Goal: Task Accomplishment & Management: Manage account settings

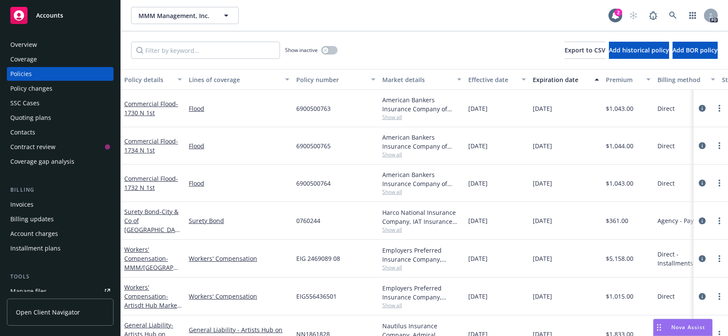
click at [210, 15] on span "MMM Management, Inc." at bounding box center [175, 15] width 74 height 9
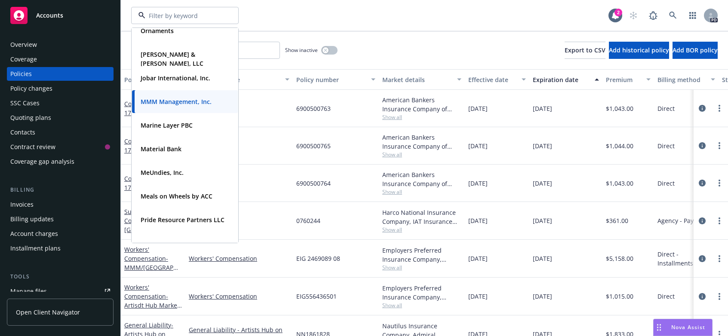
scroll to position [263, 0]
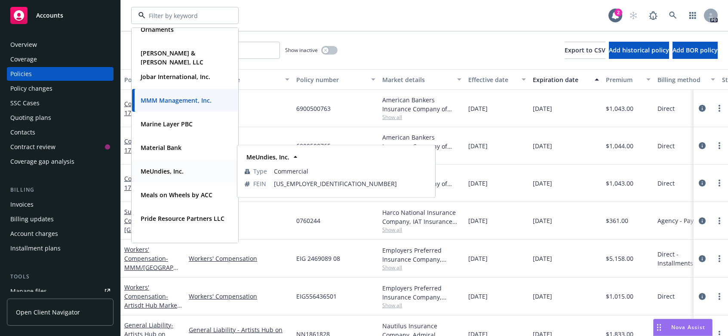
click at [153, 172] on strong "MeUndies, Inc." at bounding box center [162, 171] width 43 height 8
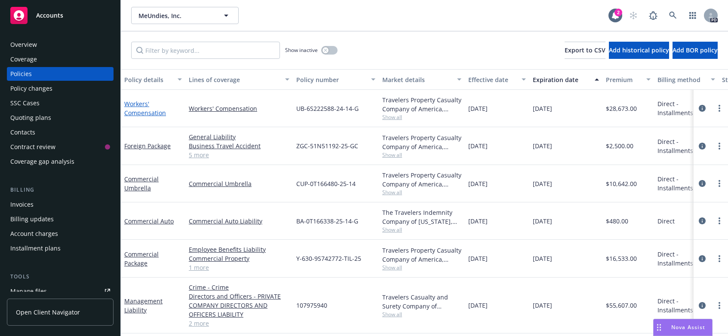
click at [136, 106] on link "Workers' Compensation" at bounding box center [145, 108] width 42 height 17
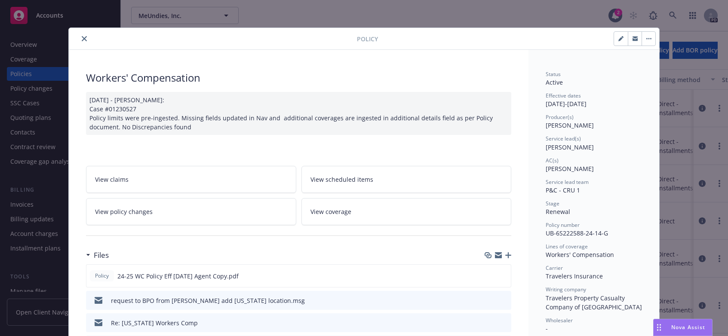
click at [82, 39] on icon "close" at bounding box center [84, 38] width 5 height 5
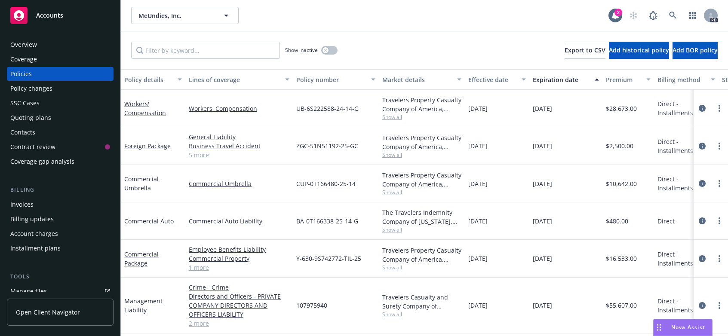
click at [34, 118] on div "Quoting plans" at bounding box center [30, 118] width 41 height 14
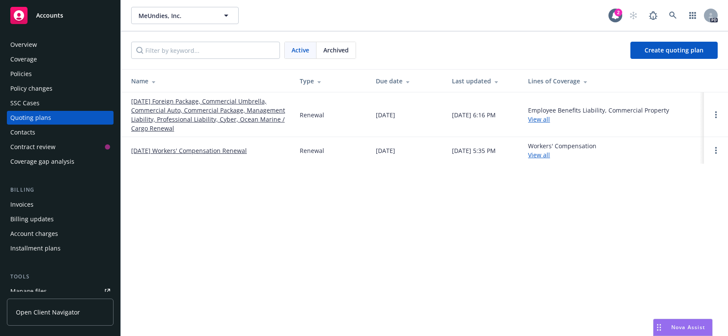
click at [184, 150] on link "[DATE] Workers' Compensation Renewal" at bounding box center [189, 150] width 116 height 9
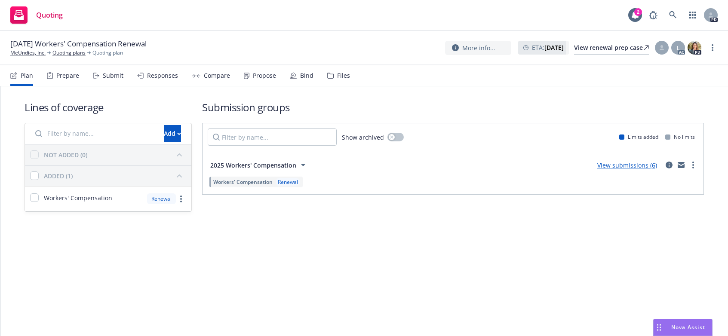
click at [65, 74] on div "Prepare" at bounding box center [67, 75] width 23 height 7
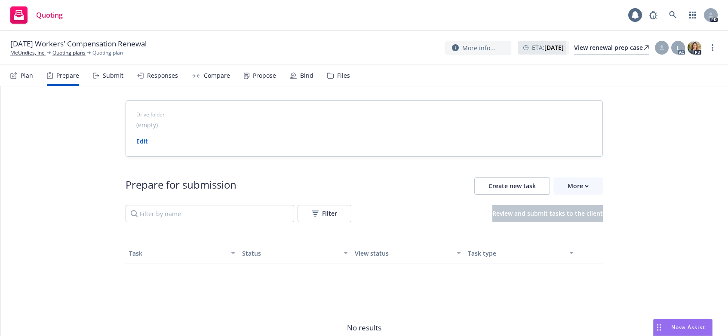
click at [115, 76] on div "Submit" at bounding box center [113, 75] width 21 height 7
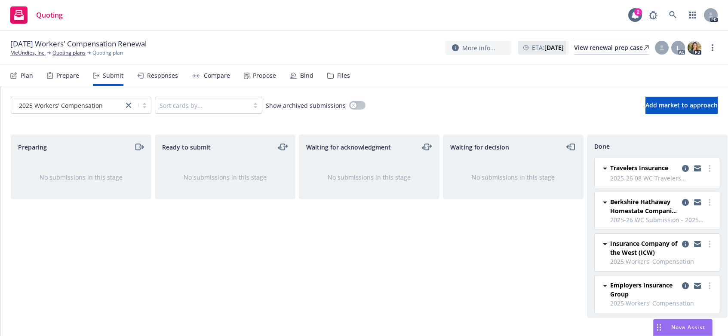
click at [163, 75] on div "Responses" at bounding box center [162, 75] width 31 height 7
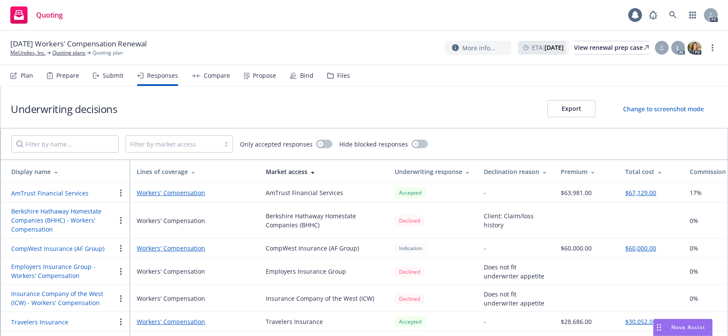
click at [210, 73] on div "Compare" at bounding box center [217, 75] width 26 height 7
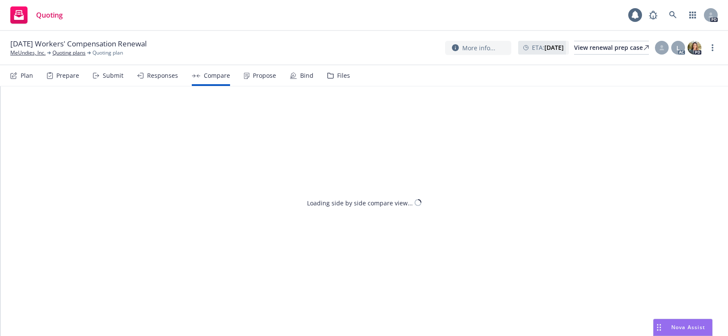
click at [262, 75] on div "Propose" at bounding box center [264, 75] width 23 height 7
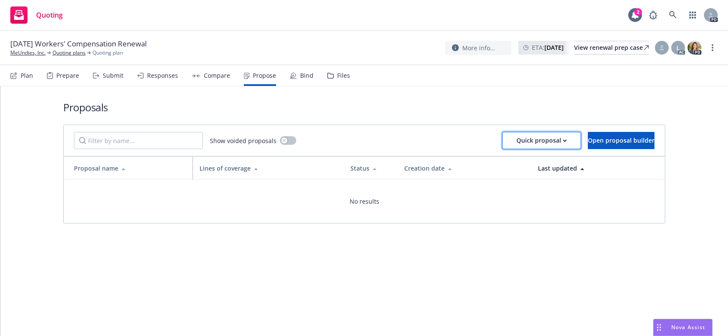
click at [534, 141] on div "Quick proposal" at bounding box center [541, 140] width 50 height 16
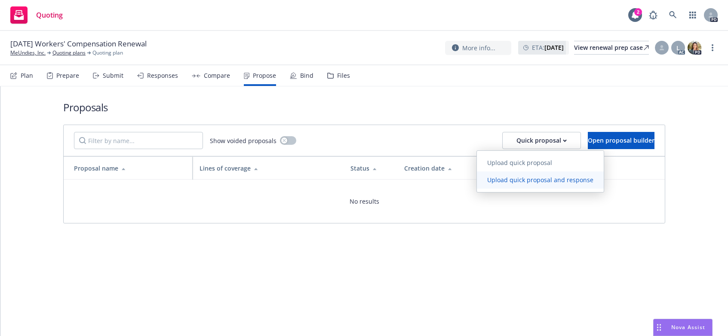
click at [524, 179] on span "Upload quick proposal and response" at bounding box center [540, 180] width 127 height 8
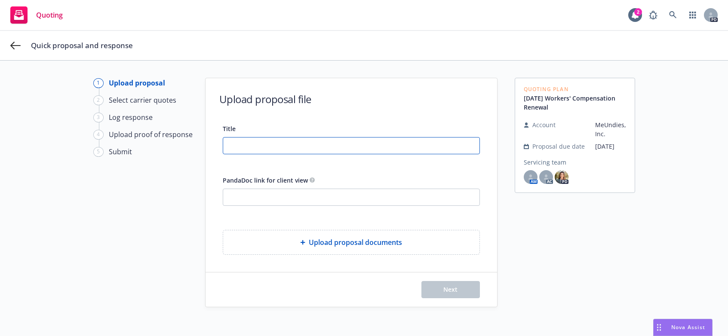
click at [275, 145] on input "Title" at bounding box center [351, 146] width 256 height 16
click at [275, 142] on input "Title" at bounding box center [351, 146] width 256 height 16
type input "2"
type input "25-26 WC Proposal with acceptance"
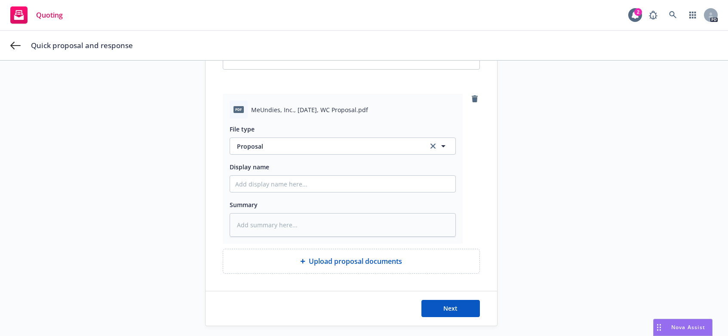
scroll to position [144, 0]
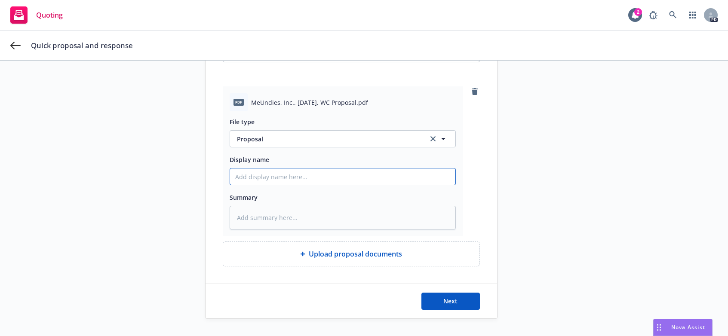
click at [243, 177] on input "Display name" at bounding box center [342, 177] width 225 height 16
type textarea "x"
type input "2"
type textarea "x"
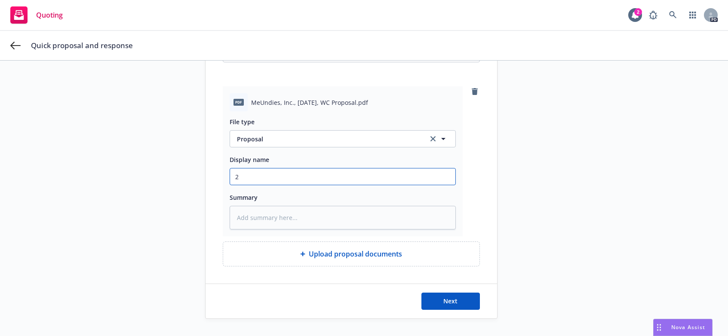
type input "25"
type textarea "x"
type input "25+"
type textarea "x"
type input "25+-"
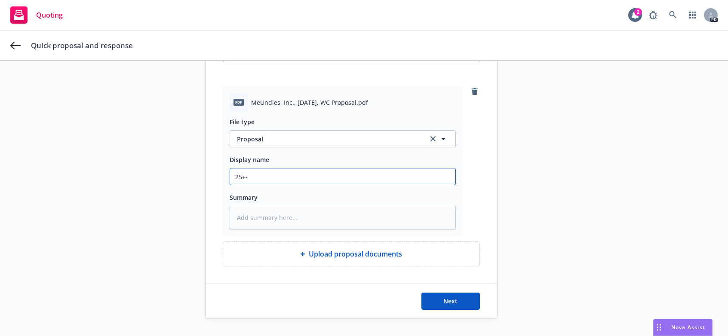
type textarea "x"
type input "25+-2"
type textarea "x"
type input "25+-26"
type textarea "x"
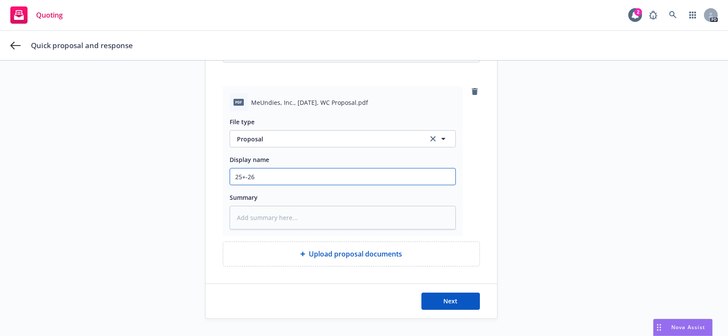
type input "25+-26"
type textarea "x"
type input "25+-26 W"
type textarea "x"
type input "25+-26 WC"
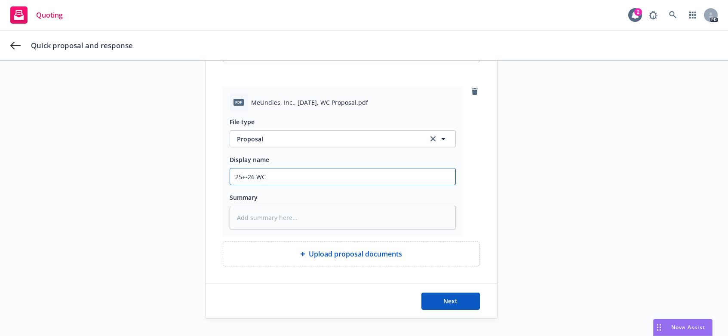
type textarea "x"
type input "25+-26 WC"
type textarea "x"
type input "25+-26 WC P"
type textarea "x"
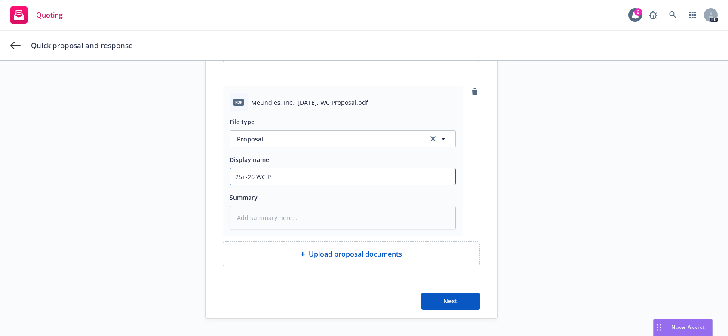
type input "25+-26 WC Pr"
type textarea "x"
type input "25+-26 WC Pro"
type textarea "x"
type input "25+-26 WC Prop"
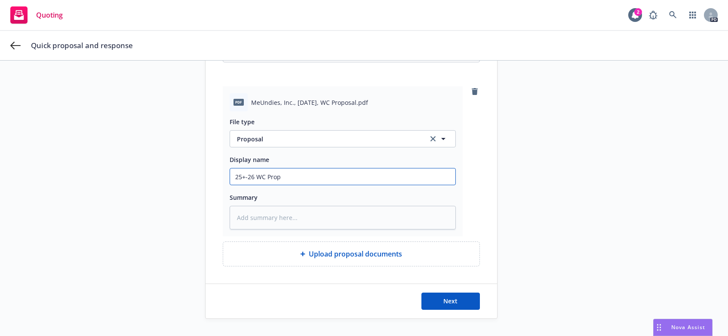
type textarea "x"
type input "25+-26 WC Propo"
type textarea "x"
type input "25+-26 WC Propos"
type textarea "x"
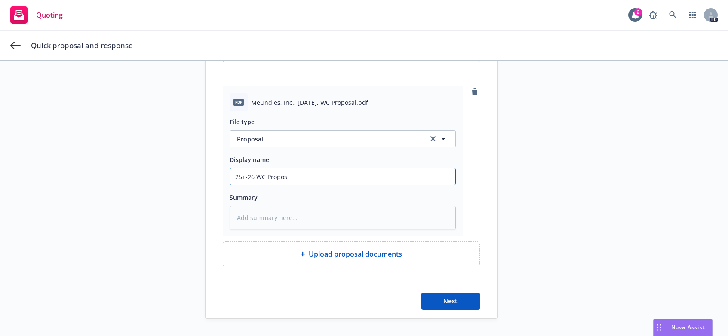
type input "25+-26 WC Proposa"
type textarea "x"
type input "25+-26 WC Proposal"
type textarea "x"
type input "25+-26 WC Proposal"
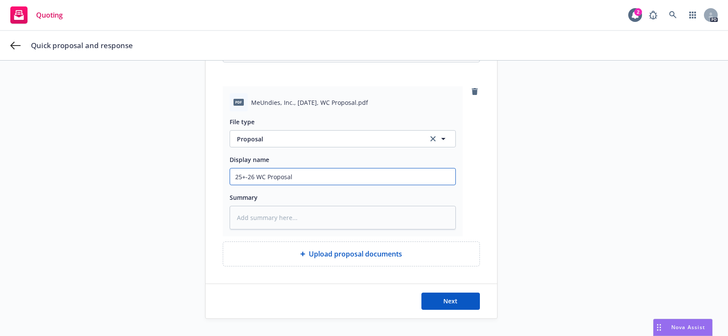
type textarea "x"
type input "25+-26 WC Proposal w"
type textarea "x"
type input "25+-26 WC Proposal wi"
type textarea "x"
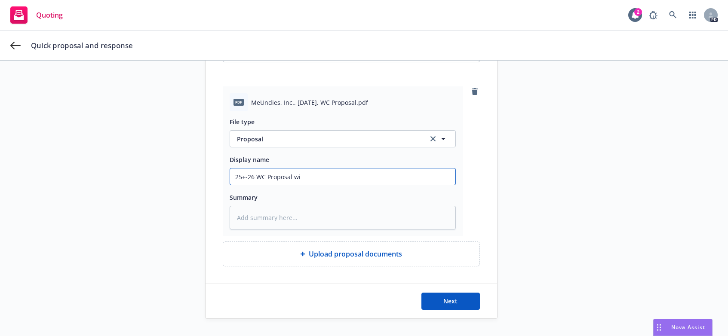
type input "25+-26 WC Proposal wit"
type textarea "x"
type input "25+-26 WC Proposal with"
type textarea "x"
type input "25+-26 WC Proposal with"
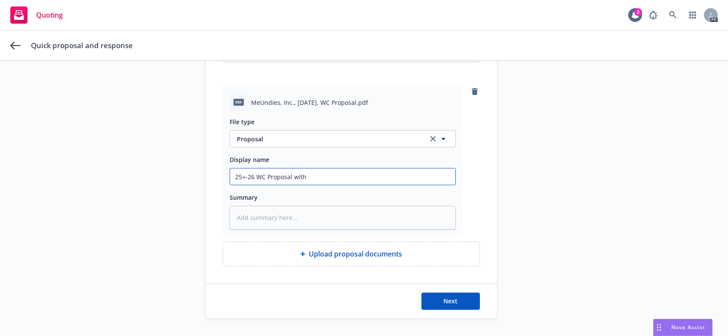
type textarea "x"
type input "25+-26 WC Proposal with a"
type textarea "x"
type input "25+-26 WC Proposal with ac"
type textarea "x"
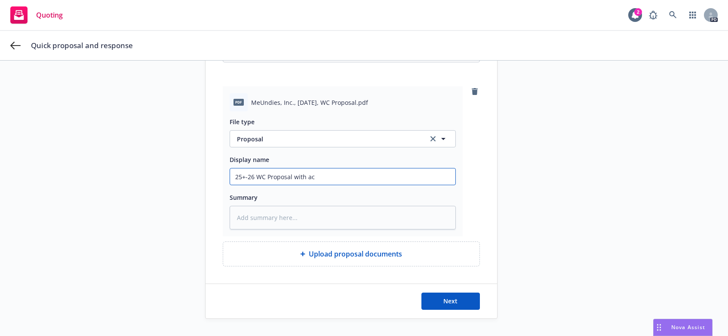
type input "25+-26 WC Proposal with acc"
type textarea "x"
type input "25+-26 WC Proposal with acce"
type textarea "x"
type input "25+-26 WC Proposal with accep"
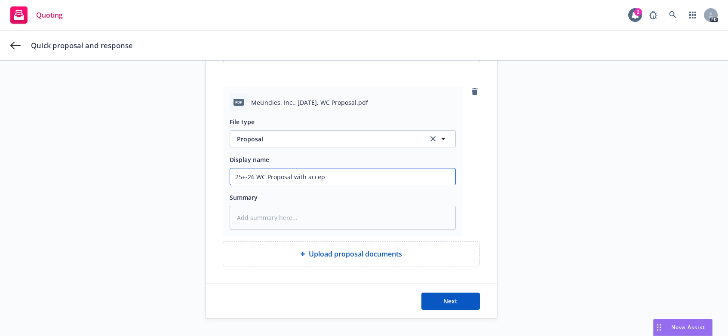
type textarea "x"
type input "25+-26 WC Proposal with accept"
type textarea "x"
type input "25+-26 WC Proposal with accepta"
type textarea "x"
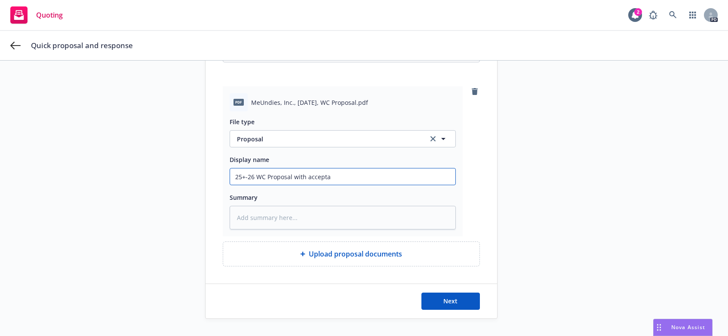
type input "25+-26 WC Proposal with acceptan"
type textarea "x"
type input "25+-26 WC Proposal with acceptanc"
type textarea "x"
type input "25+-26 WC Proposal with acceptance"
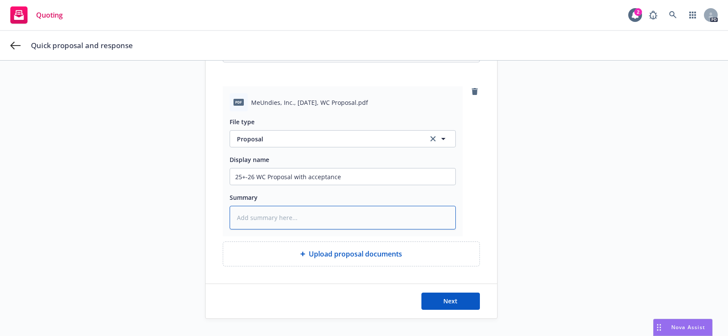
click at [306, 219] on textarea at bounding box center [343, 218] width 226 height 24
click at [297, 218] on textarea at bounding box center [343, 218] width 226 height 24
click at [274, 218] on textarea at bounding box center [343, 218] width 226 height 24
type textarea "x"
type textarea "P"
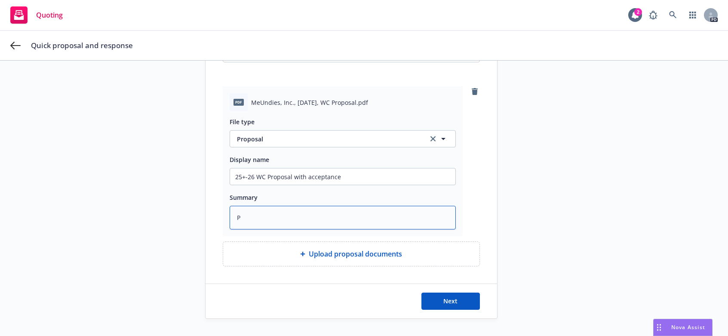
type textarea "x"
type textarea "Pr"
type textarea "x"
type textarea "Pro"
type textarea "x"
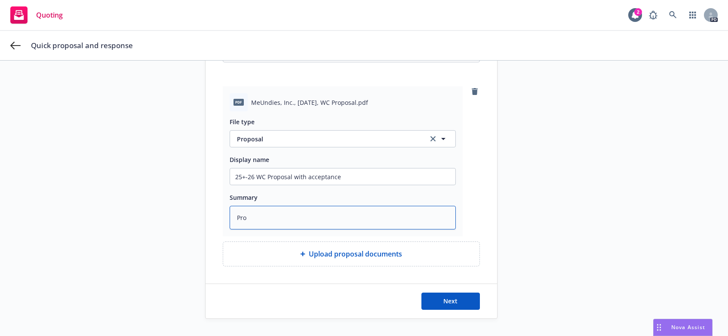
type textarea "Prop"
type textarea "x"
type textarea "Propo"
type textarea "x"
type textarea "Propos"
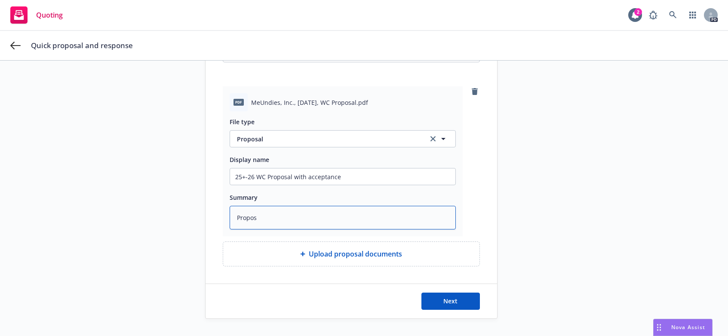
type textarea "x"
type textarea "Proposa"
type textarea "x"
type textarea "Proposal"
type textarea "x"
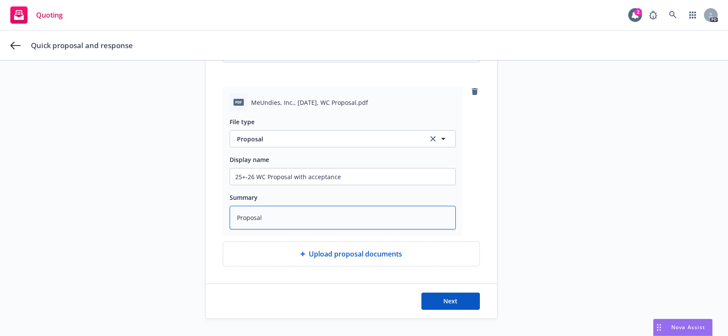
type textarea "Proposal"
type textarea "x"
type textarea "Proposal a"
type textarea "x"
type textarea "Proposal ac"
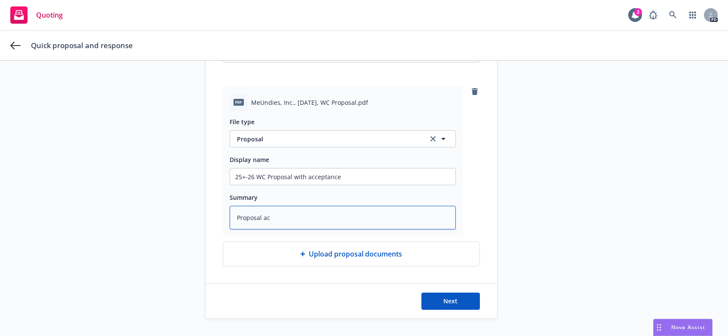
type textarea "x"
type textarea "Proposal acc"
type textarea "x"
type textarea "Proposal acce"
type textarea "x"
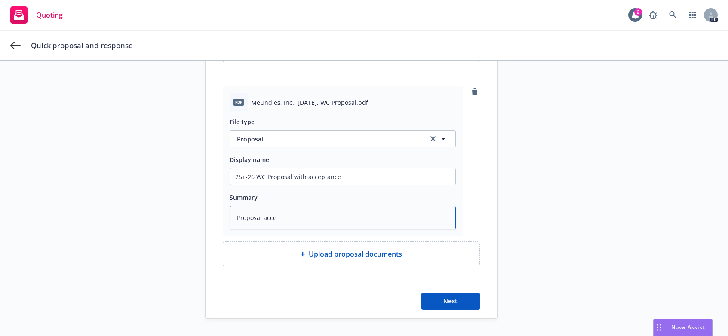
type textarea "Proposal accep"
type textarea "x"
type textarea "Proposal accept"
type textarea "x"
type textarea "Proposal accepte"
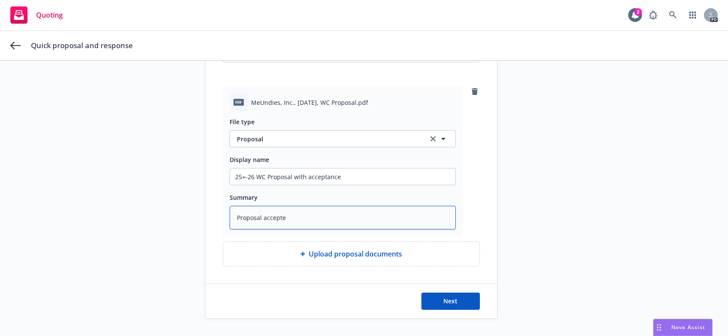
type textarea "x"
type textarea "Proposal accepted"
type textarea "x"
type textarea "Proposal accepted"
type textarea "x"
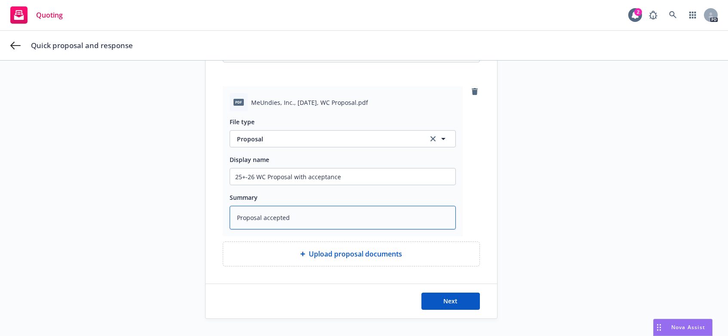
type textarea "Proposal accepted b"
type textarea "x"
type textarea "Proposal accepted by"
type textarea "x"
type textarea "Proposal accepted by"
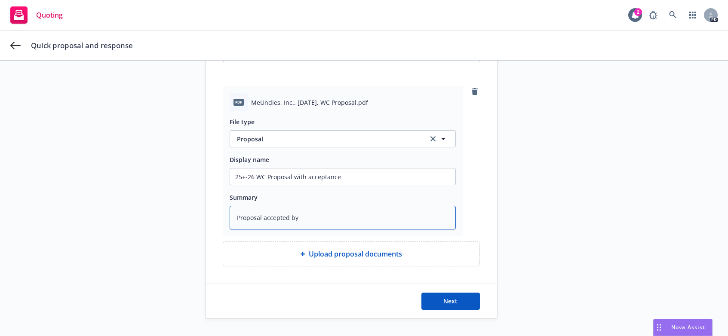
type textarea "x"
type textarea "Proposal accepted by I"
type textarea "x"
type textarea "Proposal accepted by In"
type textarea "x"
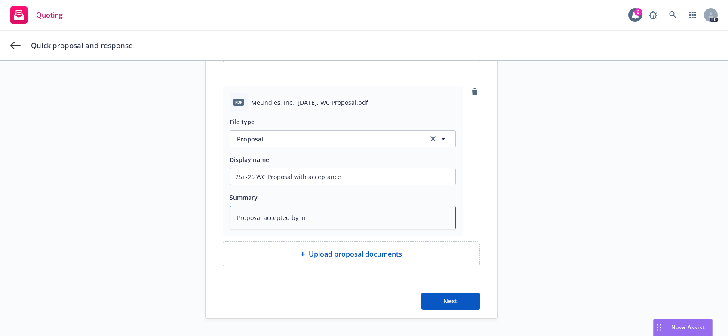
type textarea "Proposal accepted by Ins"
type textarea "x"
type textarea "Proposal accepted by Insu"
type textarea "x"
type textarea "Proposal accepted by [PERSON_NAME]"
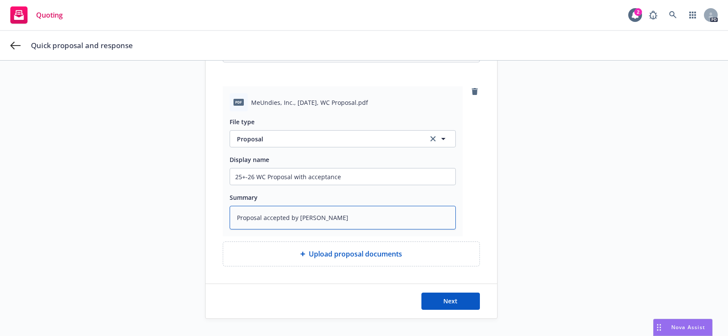
type textarea "x"
type textarea "Proposal accepted by Insure"
type textarea "x"
type textarea "Proposal accepted by Insured"
click at [443, 302] on span "Next" at bounding box center [450, 301] width 14 height 8
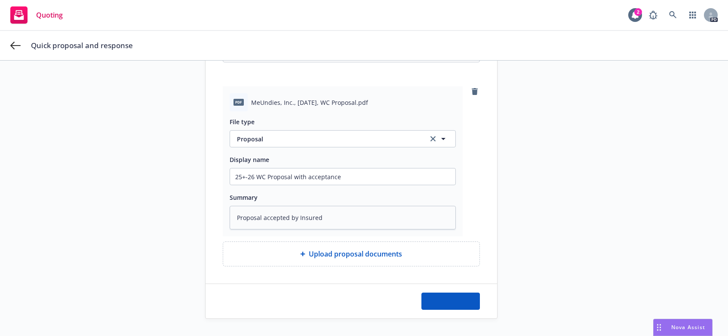
type textarea "x"
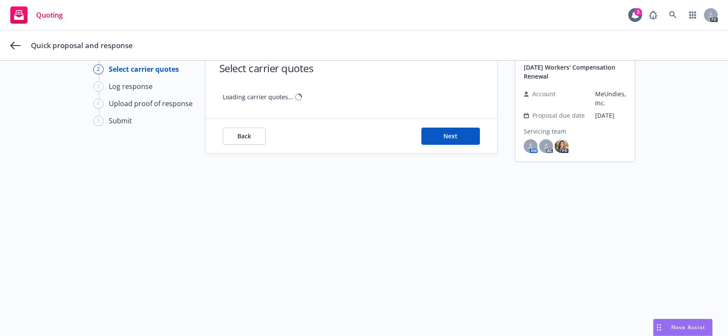
scroll to position [31, 0]
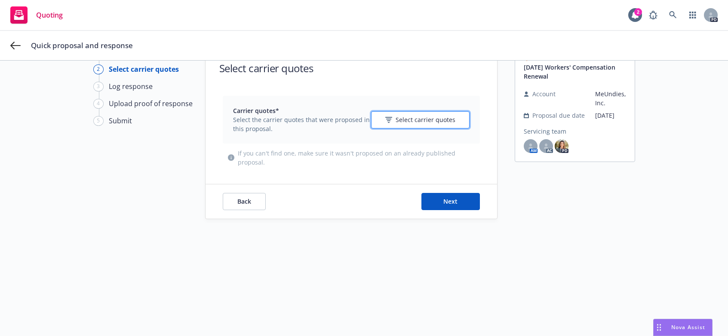
click at [410, 118] on span "Select carrier quotes" at bounding box center [425, 119] width 60 height 9
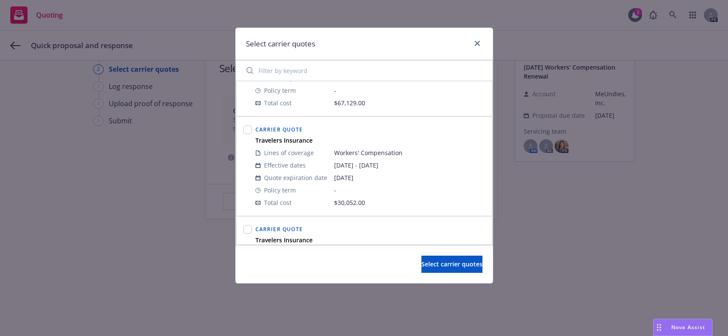
scroll to position [61, 0]
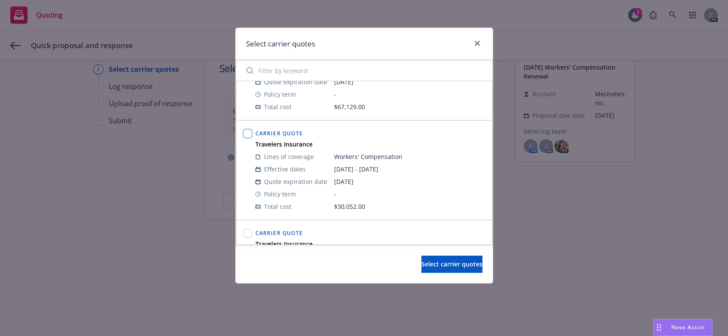
click at [249, 134] on input "checkbox" at bounding box center [247, 133] width 9 height 9
checkbox input "true"
click at [439, 263] on span "Select carrier quotes" at bounding box center [451, 264] width 61 height 8
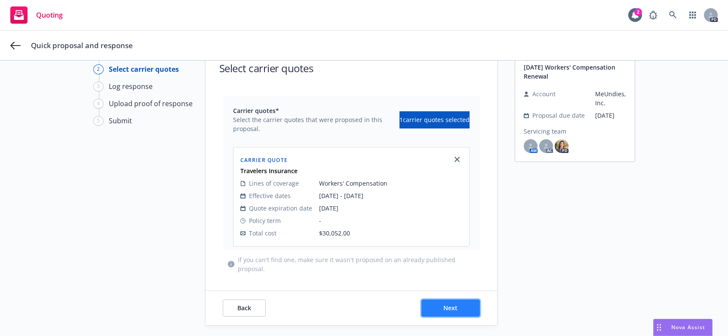
click at [443, 305] on span "Next" at bounding box center [450, 308] width 14 height 8
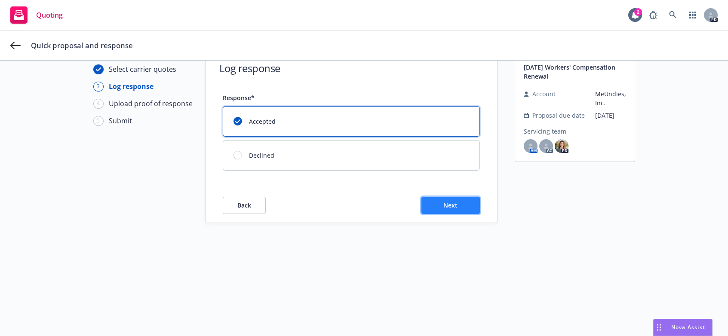
click at [443, 205] on span "Next" at bounding box center [450, 205] width 14 height 8
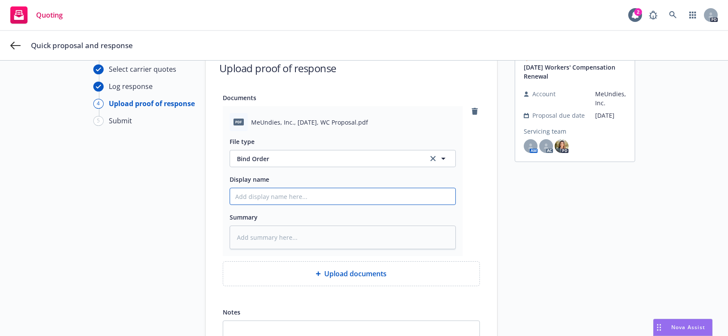
click at [256, 197] on input "Display name" at bounding box center [342, 196] width 225 height 16
type textarea "x"
type input "2"
type textarea "x"
type input "25"
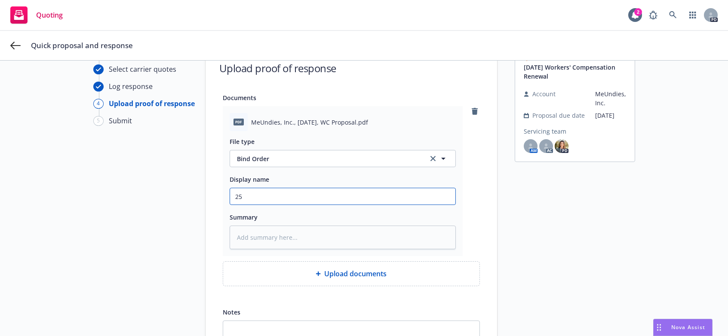
type textarea "x"
type input "25-"
type textarea "x"
type input "25-2"
type textarea "x"
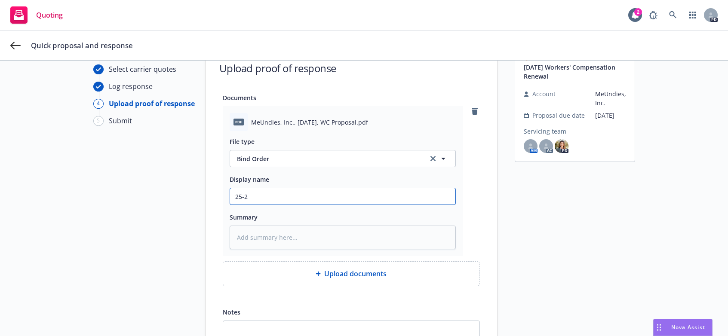
type input "25-26"
type textarea "x"
type input "25-26"
type textarea "x"
type input "25-26 W"
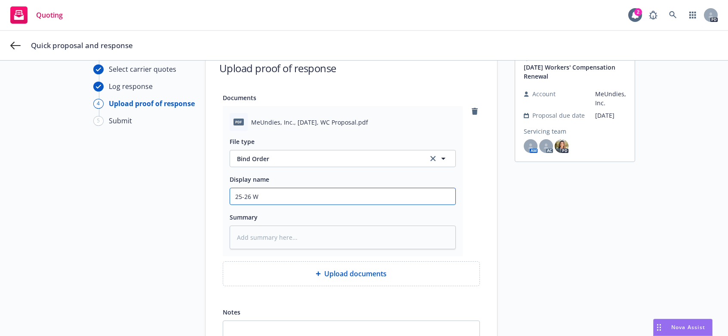
type textarea "x"
type input "25-26 WC"
type textarea "x"
type input "25-26 WC"
type textarea "x"
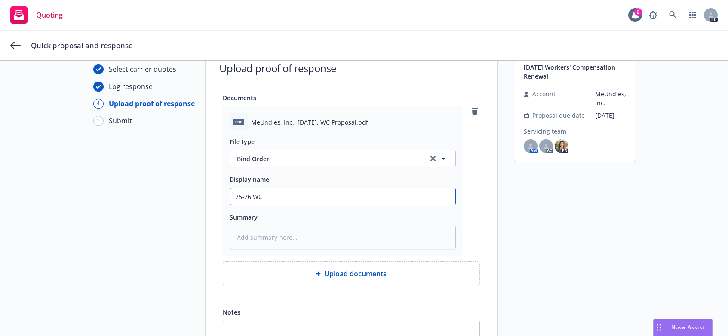
type input "25-26 WC P"
type textarea "x"
type input "25-26 WC Pr"
type textarea "x"
type input "25-26 WC Pro"
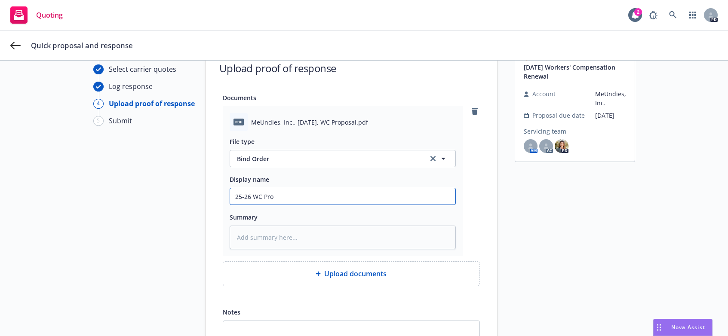
type textarea "x"
type input "25-26 WC Prop"
type textarea "x"
type input "25-26 WC Props"
type textarea "x"
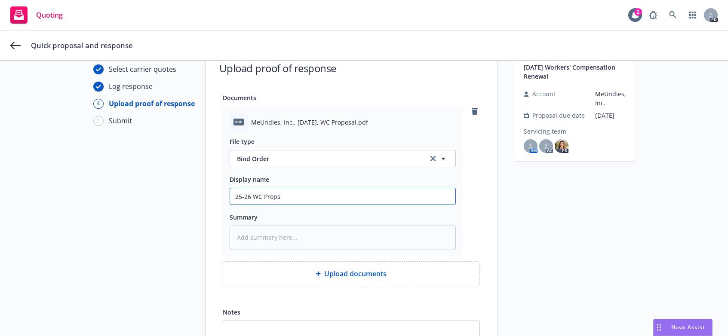
type input "25-26 WC Prop"
type textarea "x"
type input "25-26 WC Propo"
type textarea "x"
type input "25-26 WC Propos"
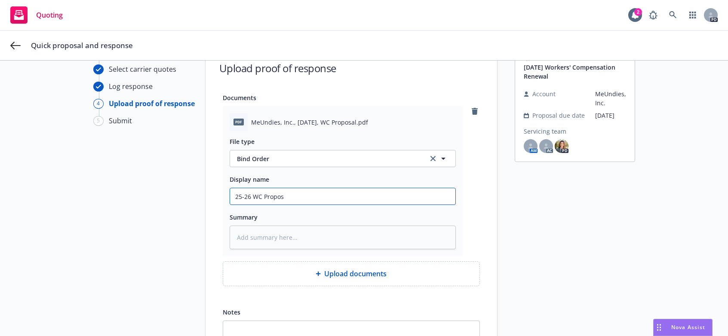
type textarea "x"
type input "25-26 WC Proposa"
type textarea "x"
type input "25-26 WC Proposal"
type textarea "x"
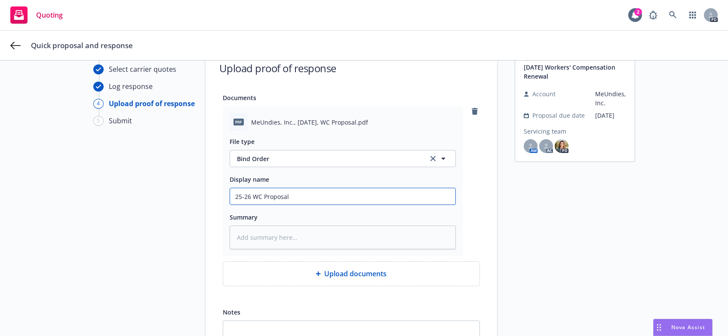
type input "25-26 WC Proposall"
type textarea "x"
type input "25-26 WC Proposall"
type textarea "x"
type input "25-26 WC Proposall"
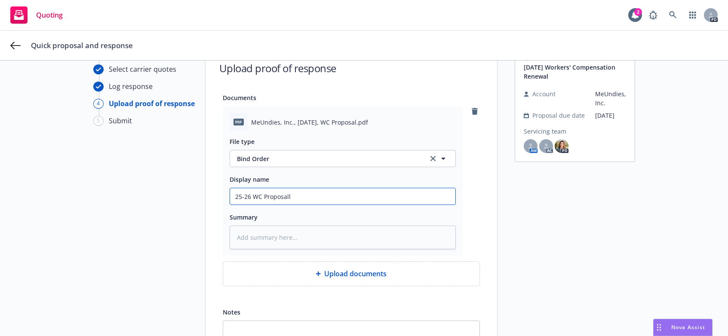
type textarea "x"
type input "25-26 WC Proposal"
type textarea "x"
type input "25-26 WC Proposal"
type textarea "x"
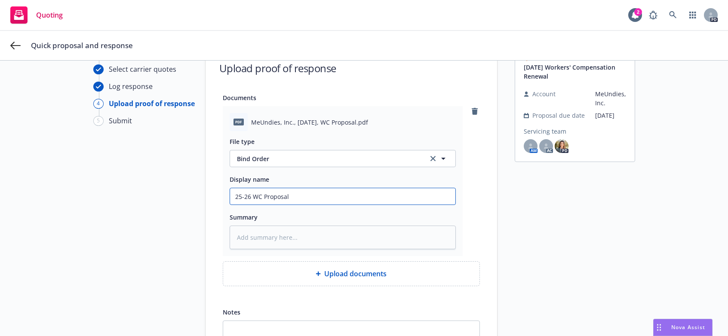
type input "25-26 WC Proposal A"
type textarea "x"
type input "25-26 WC Proposal Ac"
type textarea "x"
type input "25-26 WC Proposal Acc"
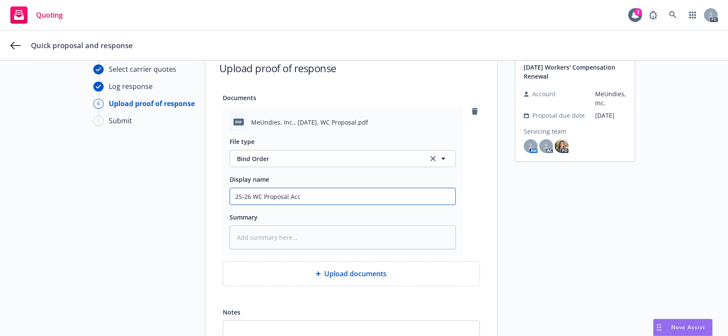
type textarea "x"
type input "25-26 WC Proposal Acce"
type textarea "x"
type input "25-26 WC Proposal Accep"
type textarea "x"
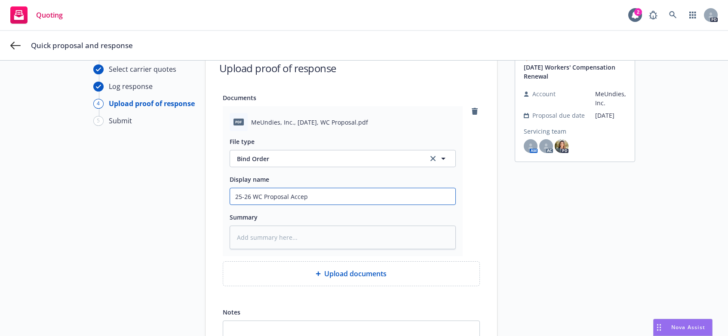
type input "25-26 WC Proposal Accept"
type textarea "x"
type input "25-26 WC Proposal Accepta"
type textarea "x"
type input "25-26 WC Proposal Acceptan"
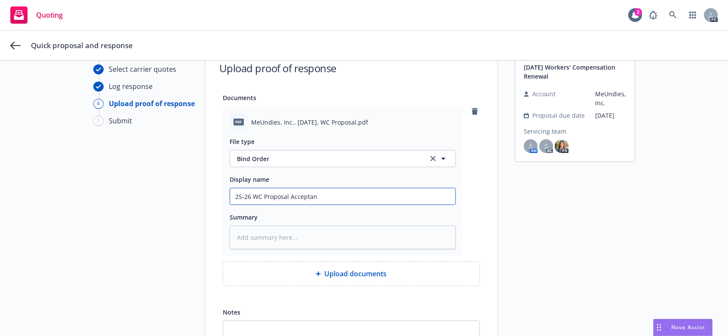
type textarea "x"
type input "25-26 WC Proposal Acceptanc"
type textarea "x"
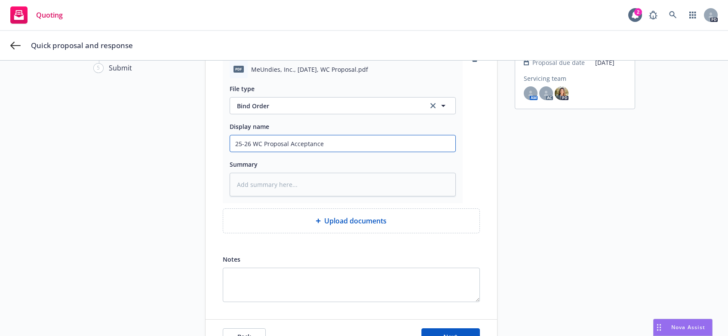
scroll to position [93, 0]
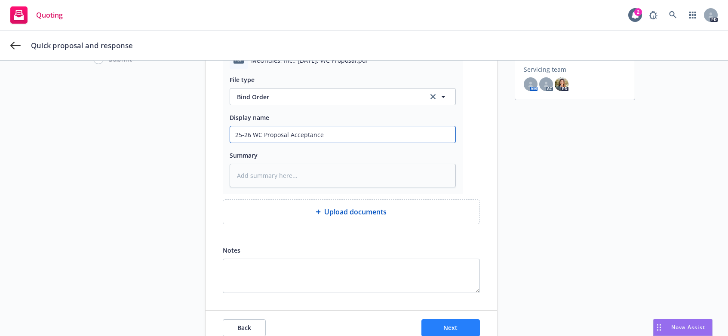
type input "25-26 WC Proposal Acceptance"
click at [455, 328] on button "Next" at bounding box center [450, 327] width 58 height 17
type textarea "x"
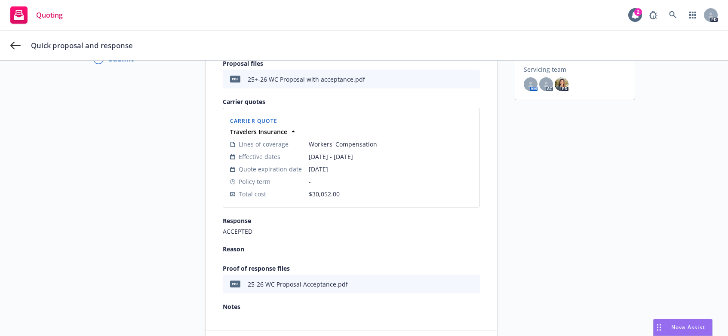
click at [716, 224] on div "Upload proposal Select carrier quotes Log response Upload proof of response 5 S…" at bounding box center [364, 175] width 728 height 415
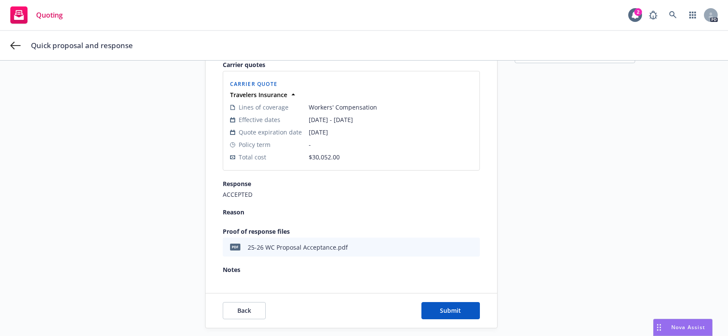
scroll to position [139, 0]
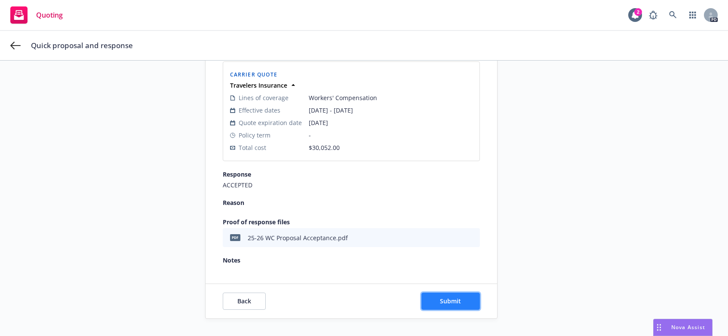
click at [447, 298] on span "Submit" at bounding box center [450, 301] width 21 height 8
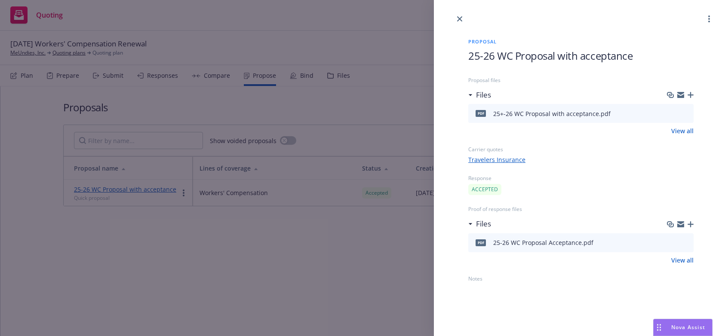
click at [490, 157] on link "Travelers Insurance" at bounding box center [580, 159] width 225 height 9
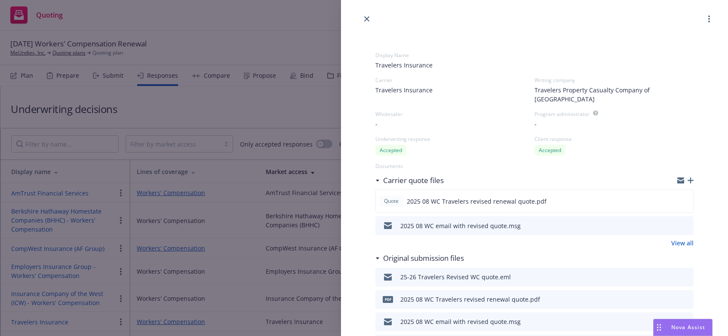
click at [708, 18] on icon "button" at bounding box center [709, 18] width 2 height 7
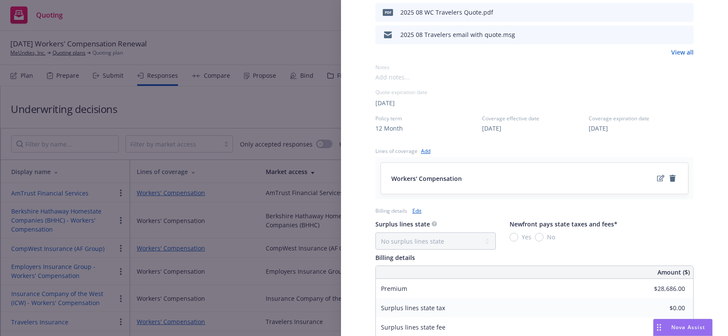
scroll to position [365, 0]
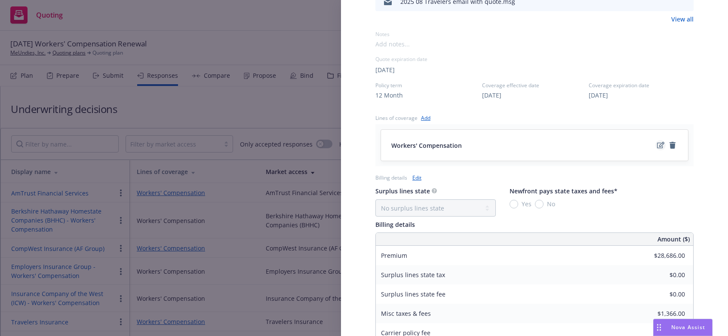
click at [657, 142] on icon "edit" at bounding box center [660, 145] width 7 height 7
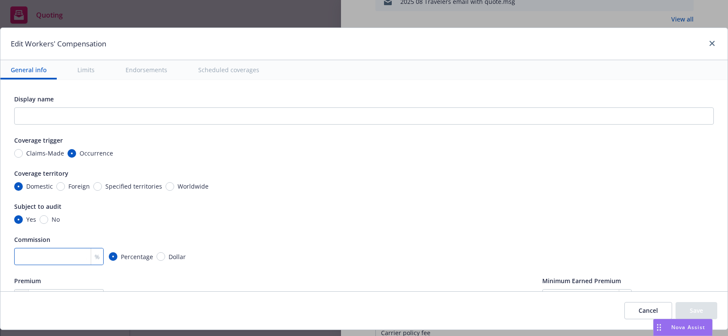
click at [39, 257] on input "number" at bounding box center [58, 256] width 89 height 17
click at [61, 256] on input "number" at bounding box center [58, 256] width 89 height 17
click at [60, 256] on input "number" at bounding box center [58, 256] width 89 height 17
type input "10"
drag, startPoint x: 181, startPoint y: 226, endPoint x: 204, endPoint y: 211, distance: 27.9
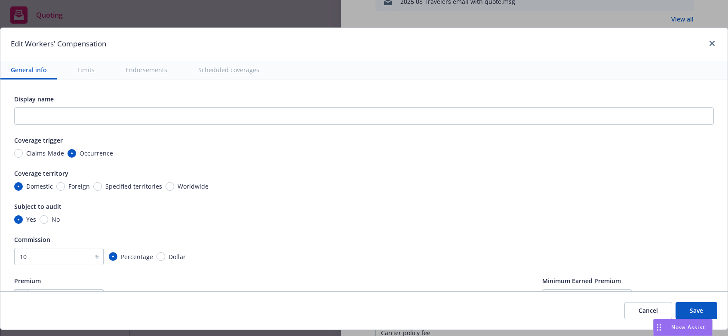
click at [184, 224] on div "Display name Coverage trigger Claims-Made Occurrence Coverage territory Domesti…" at bounding box center [363, 200] width 699 height 213
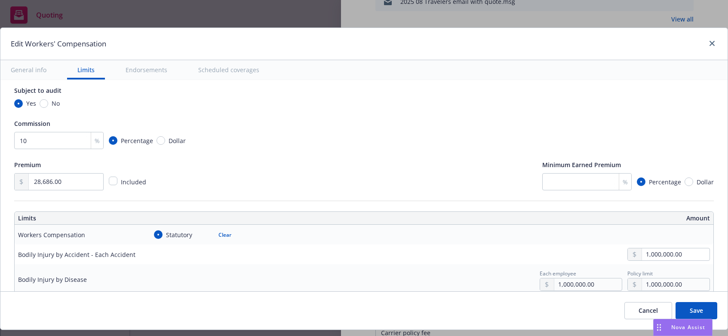
scroll to position [94, 0]
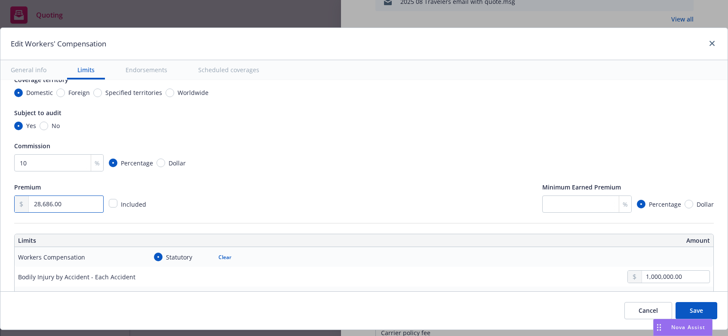
drag, startPoint x: 43, startPoint y: 205, endPoint x: 69, endPoint y: 203, distance: 26.7
click at [69, 203] on input "28,686.00" at bounding box center [66, 204] width 74 height 16
type input "28,546.00"
click at [193, 207] on div "Premium 28,546.00 Included Minimum Earned Premium % Percentage Dollar" at bounding box center [363, 197] width 699 height 31
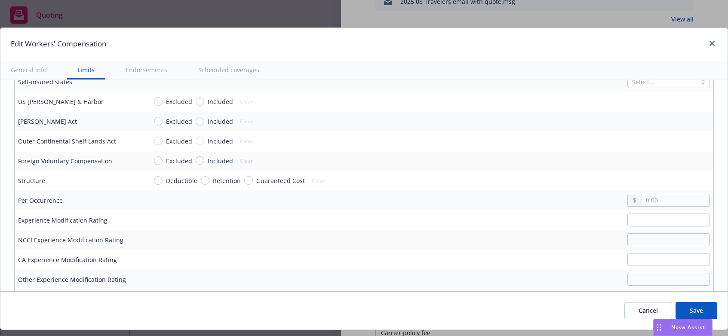
scroll to position [437, 0]
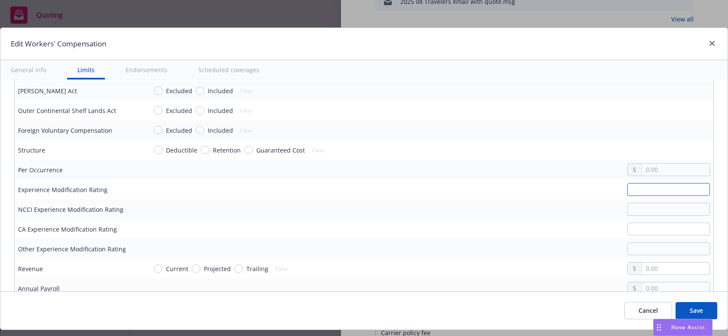
click at [628, 183] on input "text" at bounding box center [668, 189] width 83 height 13
type input "1.59"
click at [649, 203] on input "text" at bounding box center [668, 209] width 83 height 13
click at [648, 203] on input "text" at bounding box center [668, 209] width 83 height 13
drag, startPoint x: 642, startPoint y: 177, endPoint x: 615, endPoint y: 177, distance: 27.1
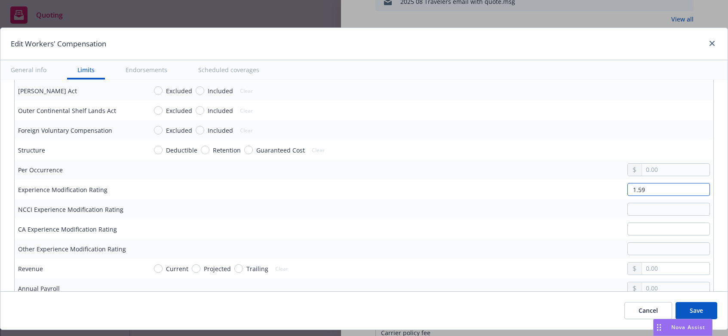
click at [627, 183] on input "1.59" at bounding box center [668, 189] width 83 height 13
click at [638, 223] on input "text" at bounding box center [668, 229] width 83 height 13
paste input "1.59"
click at [642, 282] on input "text" at bounding box center [675, 288] width 67 height 12
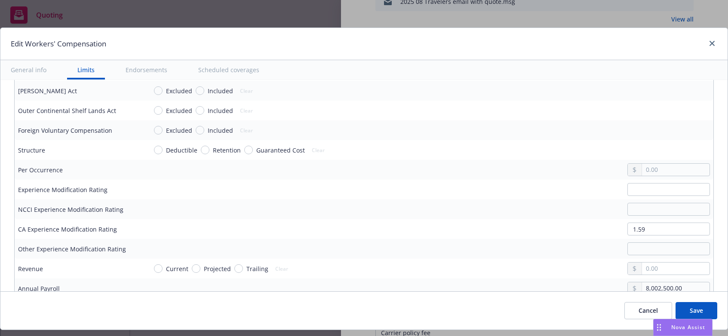
click at [476, 239] on td at bounding box center [429, 249] width 570 height 20
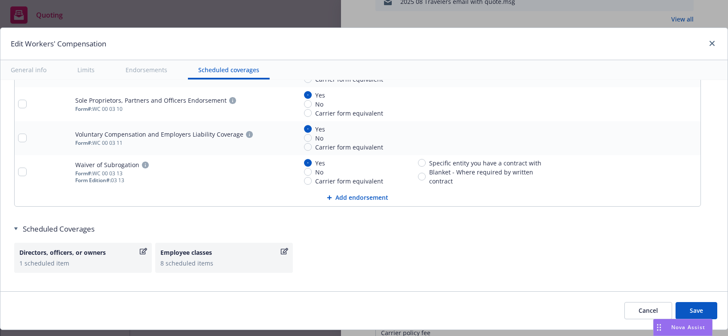
scroll to position [1007, 0]
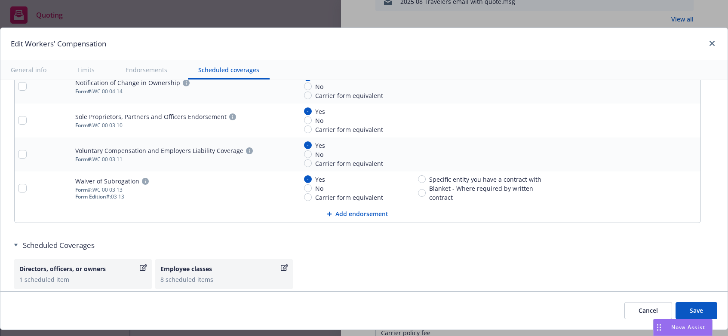
click at [683, 309] on button "Save" at bounding box center [696, 310] width 42 height 17
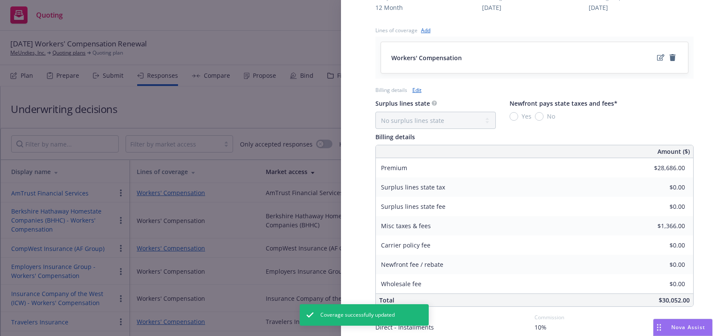
scroll to position [455, 0]
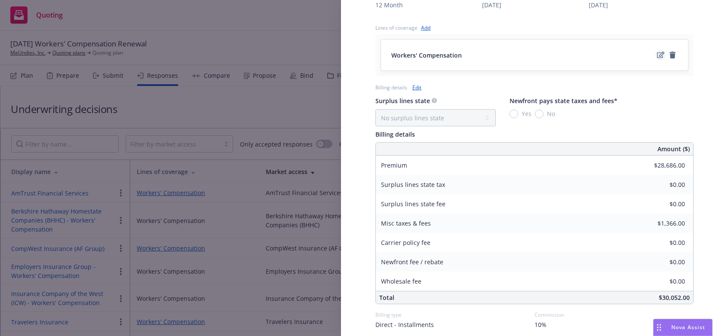
click at [657, 52] on icon "edit" at bounding box center [660, 55] width 7 height 7
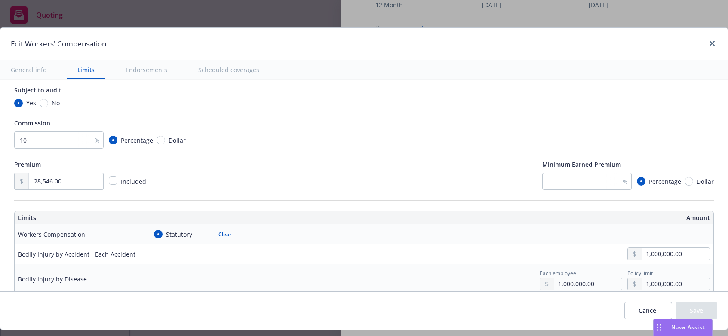
scroll to position [108, 0]
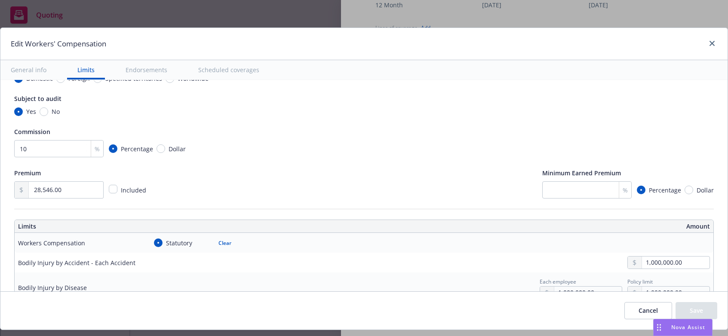
click at [252, 183] on div "Premium 28,546.00 Included Minimum Earned Premium % Percentage Dollar" at bounding box center [363, 183] width 699 height 31
click at [150, 68] on button "Endorsements" at bounding box center [146, 69] width 62 height 19
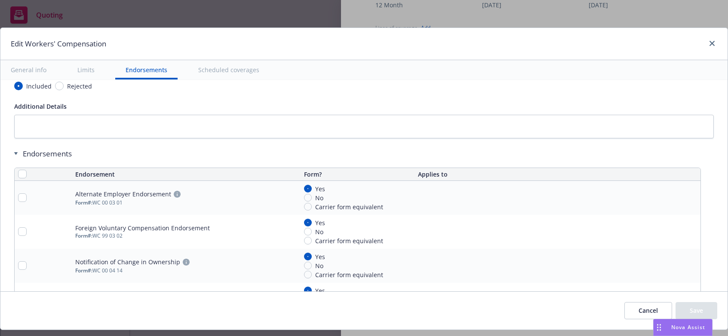
scroll to position [870, 0]
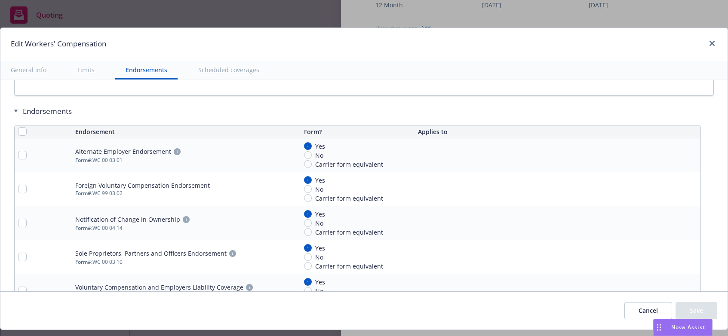
click at [216, 67] on button "Scheduled coverages" at bounding box center [229, 69] width 82 height 19
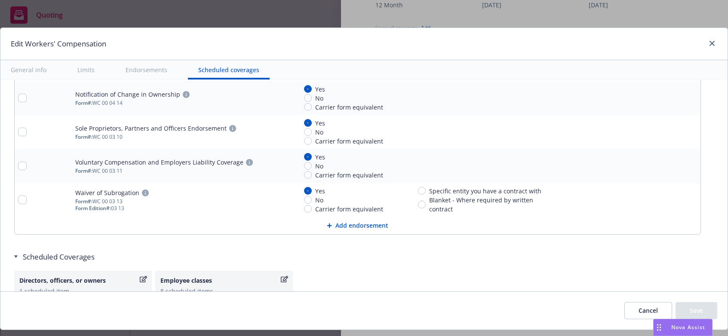
scroll to position [1009, 0]
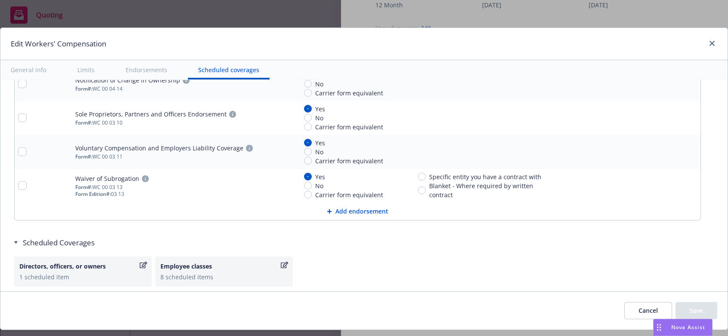
click at [148, 70] on button "Endorsements" at bounding box center [146, 69] width 62 height 19
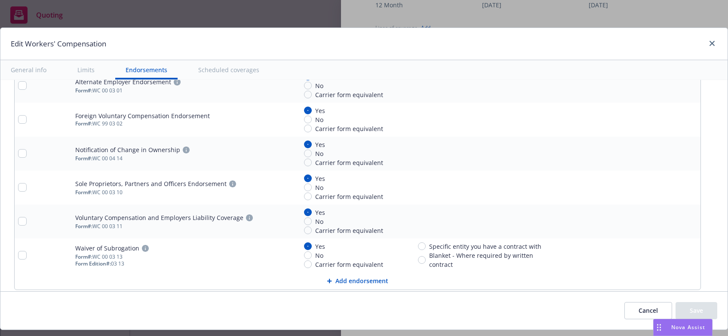
click at [82, 67] on button "Limits" at bounding box center [86, 69] width 38 height 19
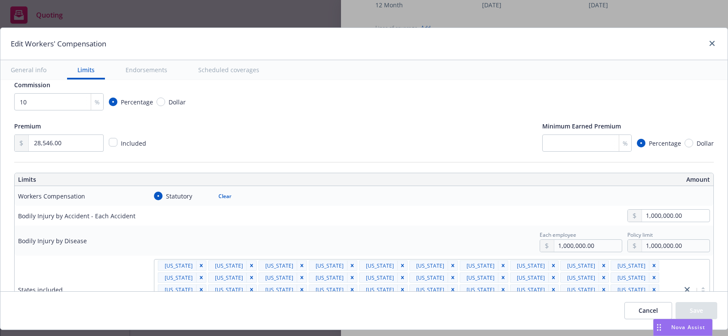
scroll to position [144, 0]
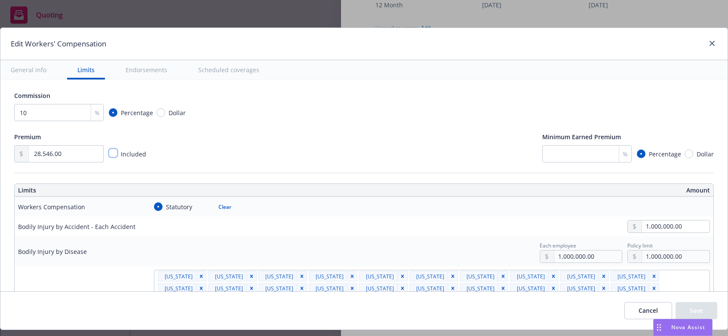
click at [114, 155] on input "checkbox" at bounding box center [113, 153] width 9 height 9
click at [279, 151] on div "Premium Included Minimum Earned Premium % Percentage Dollar" at bounding box center [363, 147] width 699 height 31
click at [113, 154] on input "checkbox" at bounding box center [113, 153] width 9 height 9
click at [30, 157] on input "text" at bounding box center [66, 154] width 74 height 16
click at [217, 156] on div "Premium 28,546.00 Included Minimum Earned Premium % Percentage Dollar" at bounding box center [363, 147] width 699 height 31
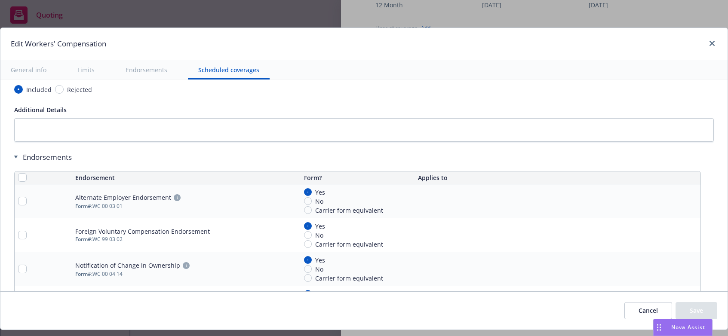
scroll to position [1023, 0]
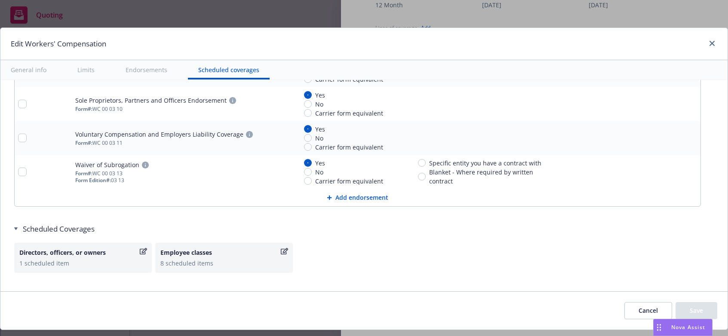
click at [682, 310] on div "Cancel Save" at bounding box center [670, 310] width 93 height 17
click at [621, 243] on div "Directors, officers, or owners 1 scheduled item Employee classes 8 scheduled it…" at bounding box center [363, 258] width 699 height 30
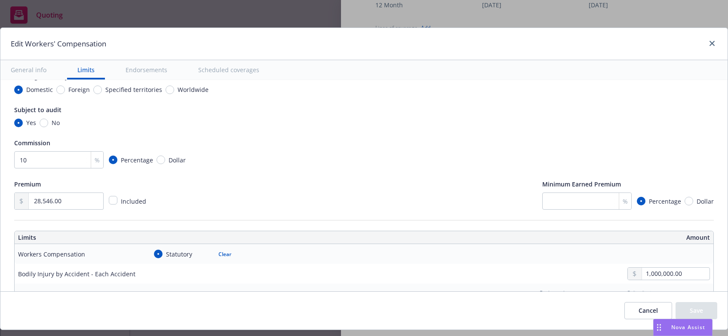
scroll to position [86, 0]
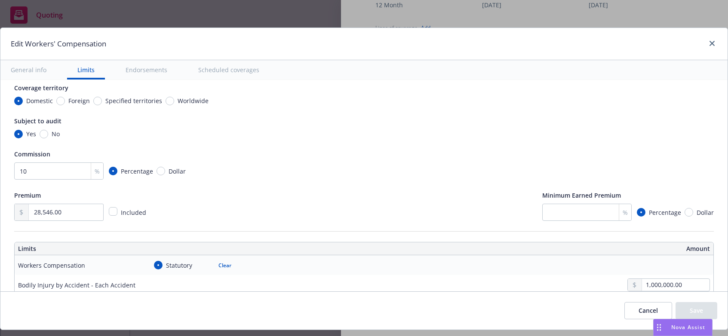
click at [467, 220] on div "Premium 28,546.00 Included Minimum Earned Premium % Percentage Dollar" at bounding box center [363, 205] width 699 height 31
click at [270, 196] on div "Premium 28,546.00 Included Minimum Earned Premium % Percentage Dollar" at bounding box center [363, 205] width 699 height 31
click at [219, 202] on div "Premium 28,546.00 Included Minimum Earned Premium % Percentage Dollar" at bounding box center [363, 205] width 699 height 31
click at [151, 137] on div "Yes No" at bounding box center [363, 133] width 699 height 9
click at [29, 66] on button "General info" at bounding box center [28, 69] width 56 height 19
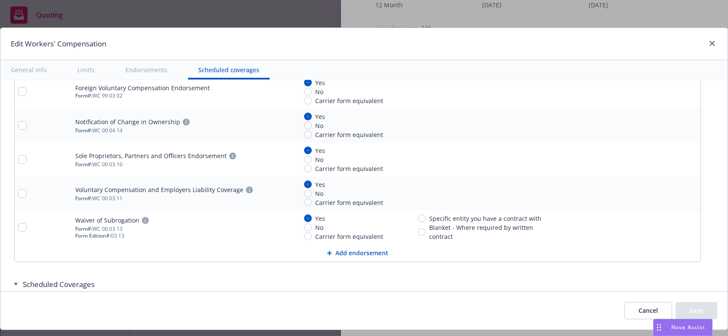
scroll to position [1023, 0]
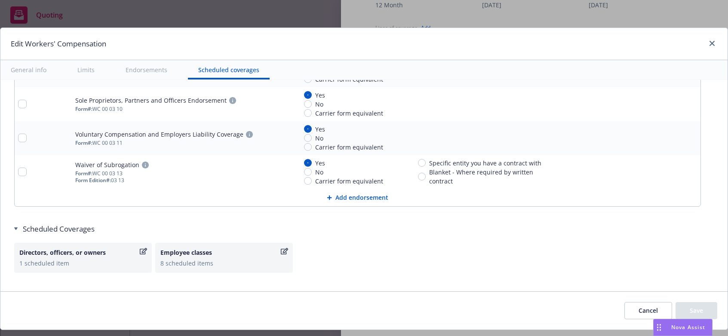
click at [499, 306] on div "Cancel Save" at bounding box center [363, 310] width 727 height 38
click at [689, 309] on div "Cancel Save" at bounding box center [670, 310] width 93 height 17
click at [689, 311] on div "Cancel Save" at bounding box center [670, 310] width 93 height 17
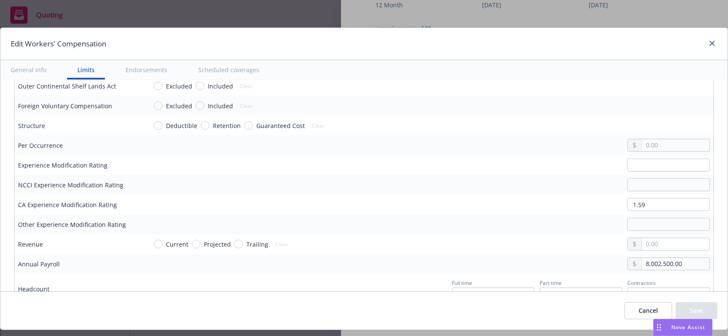
scroll to position [456, 0]
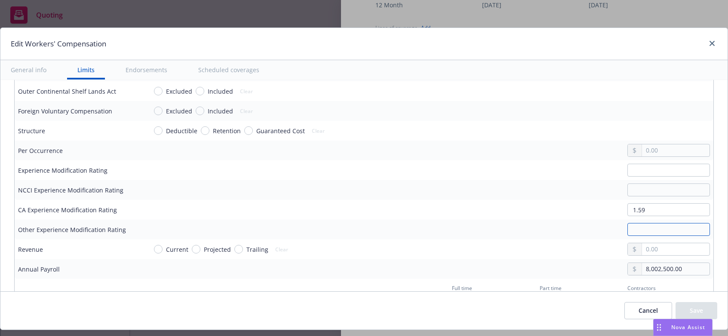
click at [633, 223] on input "text" at bounding box center [668, 229] width 83 height 13
click at [244, 126] on div "Guaranteed Cost" at bounding box center [274, 130] width 61 height 9
click at [244, 126] on input "Guaranteed Cost" at bounding box center [248, 130] width 9 height 9
click at [686, 309] on button "Save" at bounding box center [696, 310] width 42 height 17
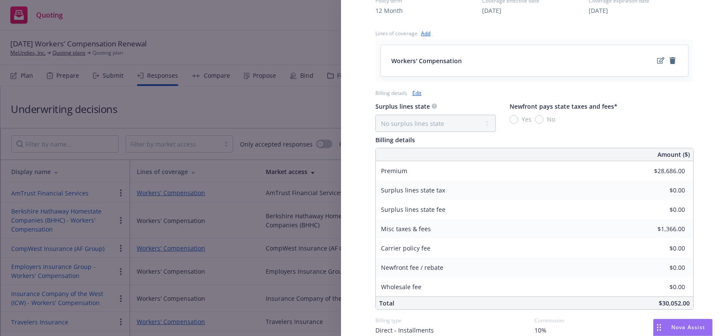
scroll to position [458, 0]
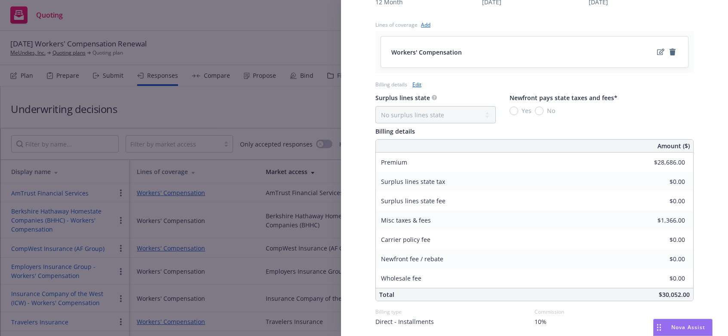
click at [419, 80] on link "Edit" at bounding box center [416, 84] width 9 height 9
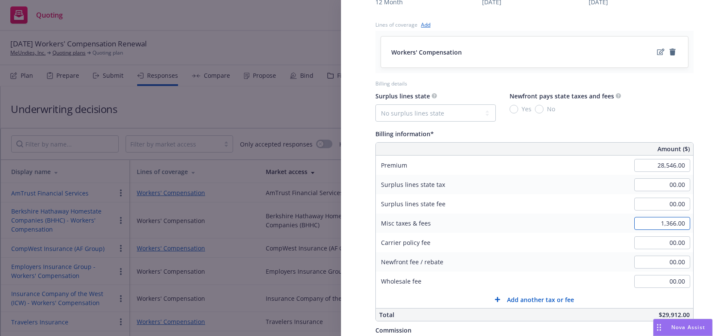
click at [656, 217] on input "1,366.00" at bounding box center [662, 223] width 56 height 13
click at [592, 234] on div "Carrier policy fee 00.00" at bounding box center [534, 242] width 317 height 19
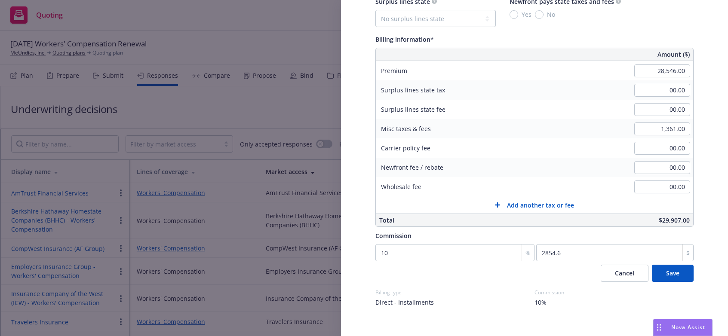
scroll to position [556, 0]
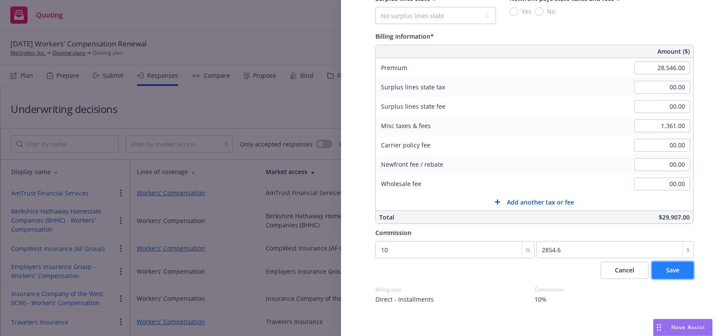
click at [666, 266] on span "Save" at bounding box center [672, 270] width 13 height 8
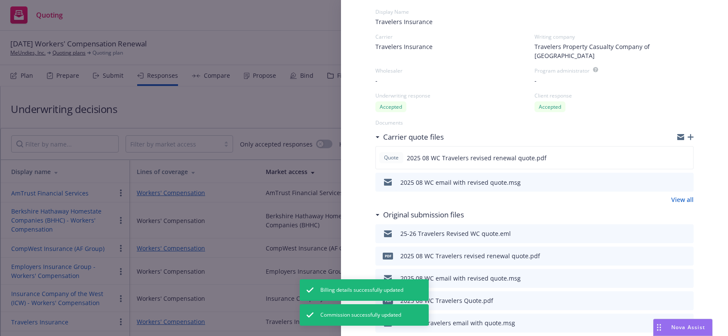
scroll to position [0, 0]
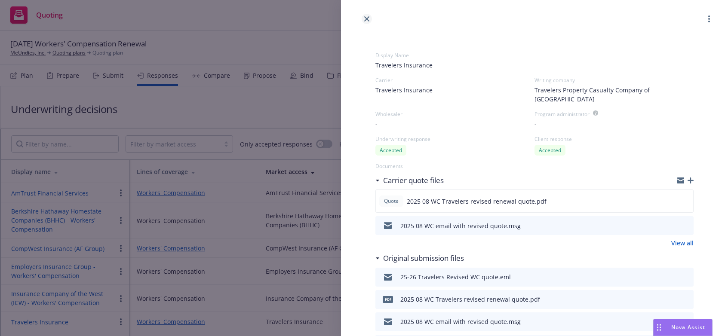
click at [369, 17] on icon "close" at bounding box center [366, 18] width 5 height 5
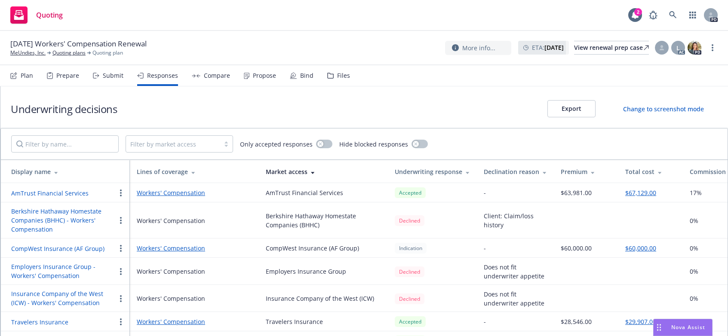
click at [254, 76] on div "Propose" at bounding box center [264, 75] width 23 height 7
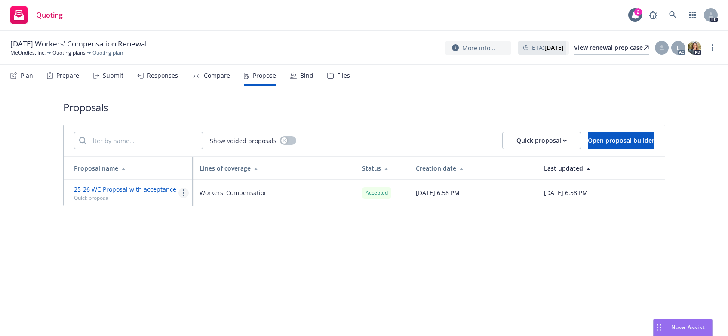
click at [183, 195] on circle "more" at bounding box center [184, 196] width 2 height 2
click at [138, 188] on link "25-26 WC Proposal with acceptance" at bounding box center [125, 189] width 102 height 8
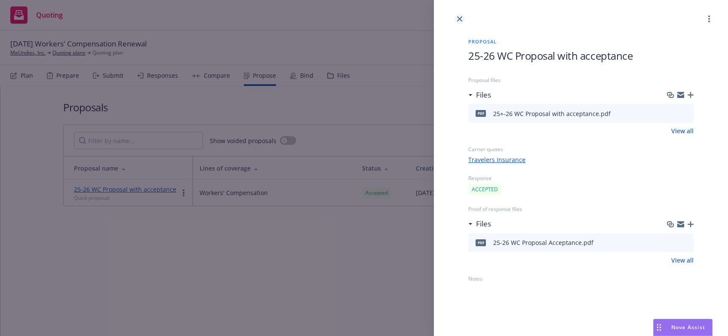
click at [460, 15] on link "close" at bounding box center [459, 19] width 10 height 10
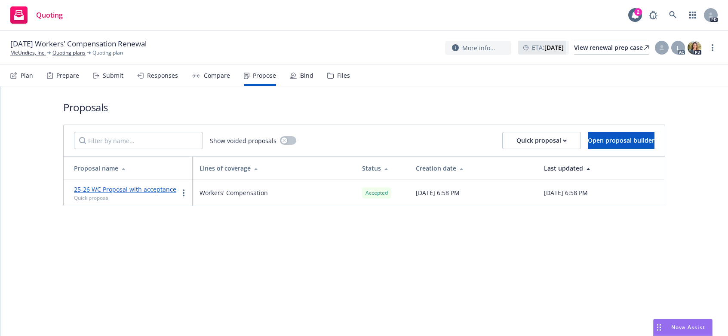
click at [300, 74] on div "Bind" at bounding box center [306, 75] width 13 height 7
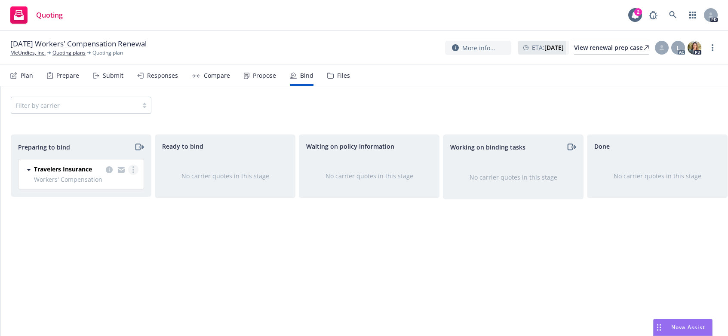
click at [135, 172] on link "more" at bounding box center [133, 170] width 10 height 10
click at [93, 202] on span "Log bind order" at bounding box center [85, 204] width 63 height 8
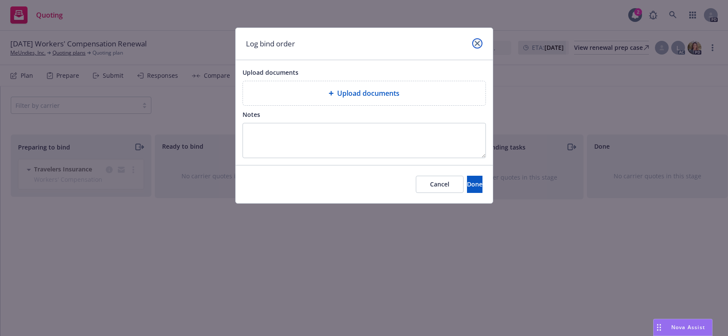
click at [477, 43] on icon "close" at bounding box center [477, 43] width 5 height 5
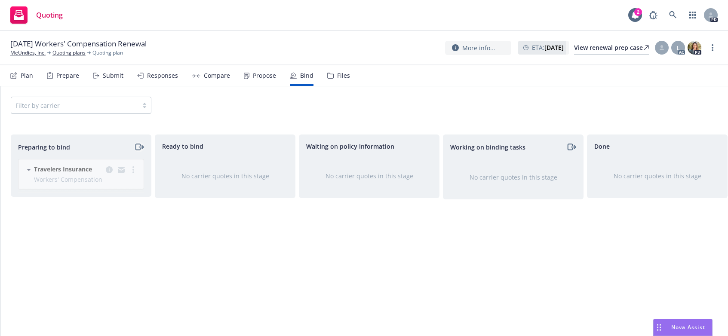
click at [138, 146] on icon "moveRight" at bounding box center [139, 147] width 10 height 10
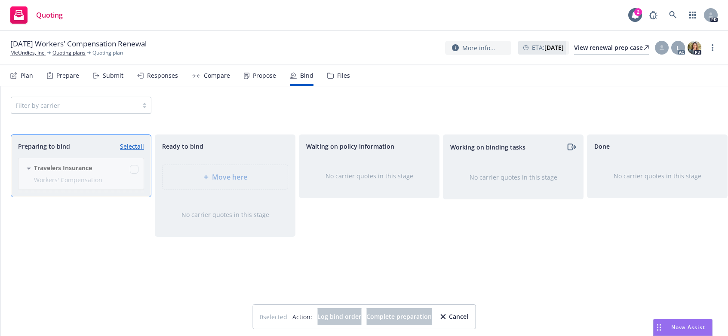
click at [135, 168] on div "Travelers Insurance Workers' Compensation [DATE] - [DATE] [DATE] 7:05 PM" at bounding box center [79, 177] width 136 height 39
click at [136, 169] on div "Travelers Insurance Workers' Compensation [DATE] - [DATE] [DATE] 7:05 PM" at bounding box center [79, 177] width 136 height 39
click at [135, 169] on div "Travelers Insurance Workers' Compensation [DATE] - [DATE] [DATE] 7:05 PM" at bounding box center [79, 177] width 136 height 39
click at [466, 320] on div "0 selected Action: Log bind order Complete preparation Cancel" at bounding box center [364, 316] width 208 height 17
click at [445, 318] on icon "button" at bounding box center [442, 316] width 5 height 5
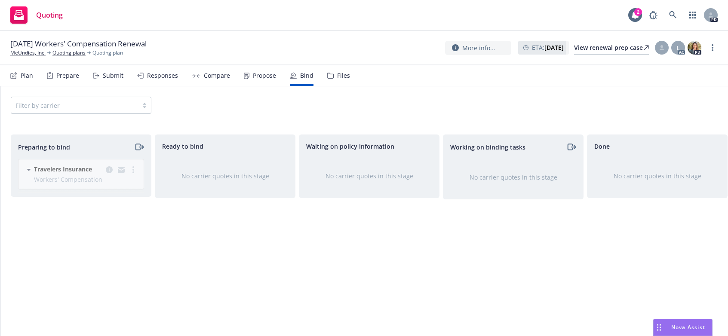
click at [27, 170] on div "Travelers Insurance Workers' Compensation [DATE] - [DATE] [DATE] 7:05 PM" at bounding box center [79, 177] width 136 height 37
click at [139, 144] on icon "moveRight" at bounding box center [137, 147] width 5 height 6
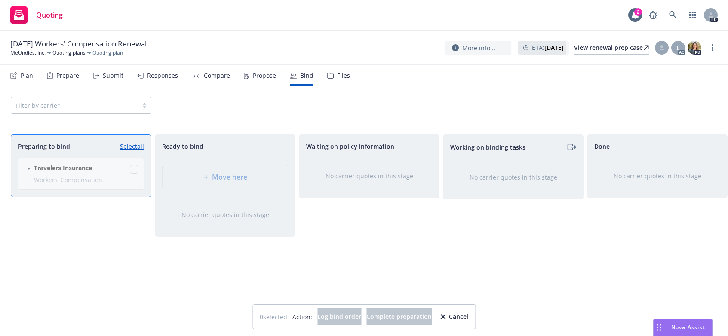
click at [133, 168] on div "Travelers Insurance Workers' Compensation [DATE] - [DATE] [DATE] 7:05 PM" at bounding box center [79, 177] width 136 height 39
click at [133, 169] on div "Travelers Insurance Workers' Compensation [DATE] - [DATE] [DATE] 7:05 PM" at bounding box center [79, 177] width 136 height 39
click at [66, 169] on div "Travelers Insurance Workers' Compensation [DATE] - [DATE] [DATE] 7:05 PM" at bounding box center [79, 177] width 136 height 39
click at [27, 166] on div "Travelers Insurance Workers' Compensation [DATE] - [DATE] [DATE] 7:05 PM" at bounding box center [79, 177] width 136 height 39
click at [132, 170] on div "Travelers Insurance Workers' Compensation [DATE] - [DATE] [DATE] 7:05 PM" at bounding box center [79, 177] width 136 height 39
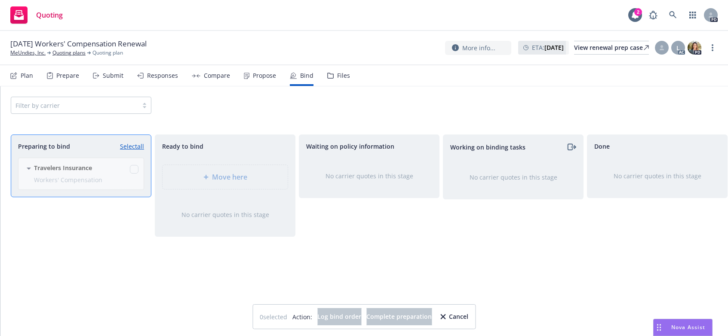
click at [131, 146] on link "Select all" at bounding box center [132, 146] width 24 height 9
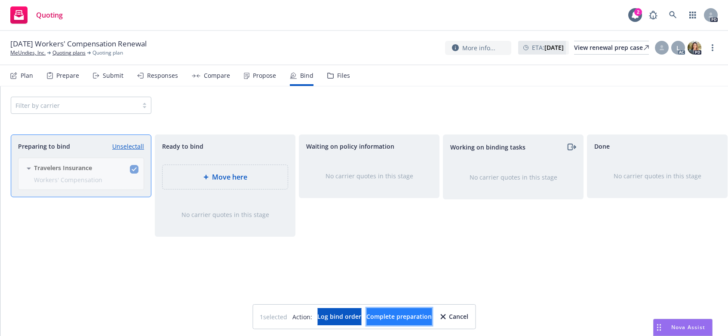
click at [392, 319] on span "Complete preparation" at bounding box center [398, 316] width 65 height 8
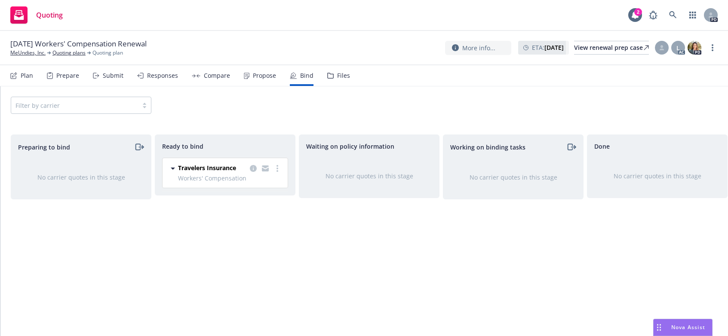
click at [372, 177] on div "No carrier quotes in this stage" at bounding box center [369, 176] width 112 height 9
click at [280, 167] on link "more" at bounding box center [277, 168] width 10 height 10
click at [339, 225] on div "Waiting on policy information No carrier quotes in this stage" at bounding box center [369, 227] width 141 height 184
click at [278, 168] on circle "more" at bounding box center [277, 169] width 2 height 2
click at [232, 185] on span "Log bind order" at bounding box center [235, 186] width 63 height 8
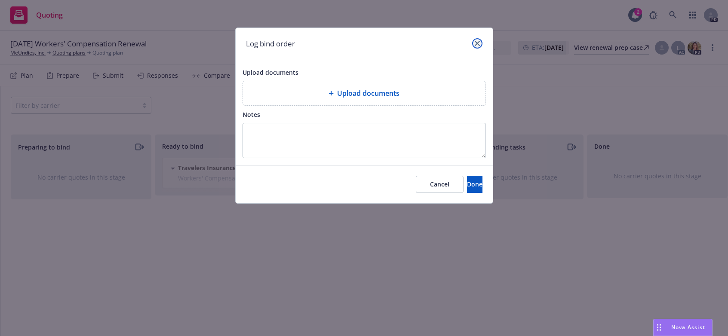
click at [476, 44] on icon "close" at bounding box center [477, 43] width 5 height 5
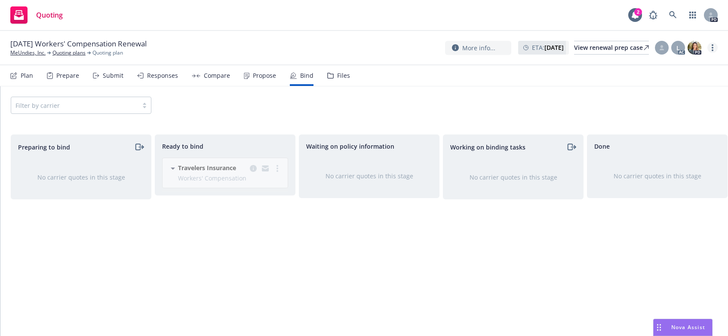
click at [710, 47] on link "more" at bounding box center [712, 48] width 10 height 10
click at [479, 99] on div "Filter by carrier" at bounding box center [364, 105] width 707 height 17
click at [279, 167] on div "Travelers Insurance Workers' Compensation [DATE] - [DATE] [DATE] 7:06 PM" at bounding box center [223, 176] width 136 height 37
click at [278, 169] on div "Travelers Insurance Workers' Compensation [DATE] - [DATE] [DATE] 7:06 PM" at bounding box center [223, 176] width 136 height 37
click at [276, 171] on div "Travelers Insurance Workers' Compensation [DATE] - [DATE] [DATE] 7:06 PM" at bounding box center [223, 176] width 136 height 37
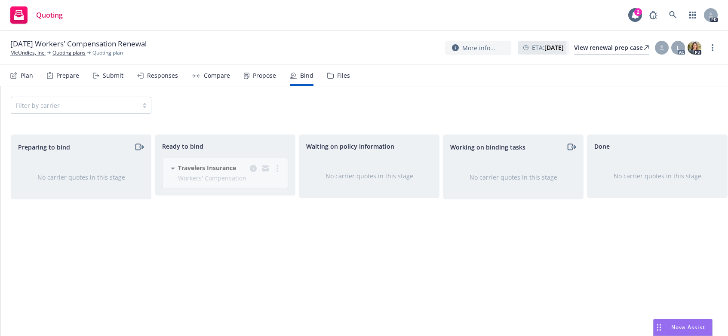
click at [278, 169] on div "Travelers Insurance Workers' Compensation [DATE] - [DATE] [DATE] 7:06 PM" at bounding box center [223, 176] width 136 height 37
click at [277, 170] on div "Travelers Insurance Workers' Compensation [DATE] - [DATE] [DATE] 7:06 PM" at bounding box center [223, 176] width 136 height 37
click at [207, 168] on div "Travelers Insurance Workers' Compensation [DATE] - [DATE] [DATE] 7:06 PM" at bounding box center [223, 176] width 136 height 37
click at [138, 146] on icon "moveRight" at bounding box center [139, 147] width 10 height 10
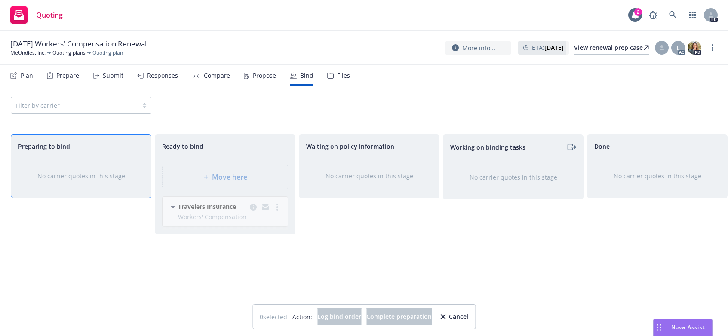
click at [277, 208] on div "Travelers Insurance Workers' Compensation [DATE] - [DATE] [DATE] 7:06 PM" at bounding box center [223, 214] width 136 height 37
click at [170, 206] on div "Travelers Insurance Workers' Compensation [DATE] - [DATE] [DATE] 7:06 PM" at bounding box center [223, 214] width 136 height 37
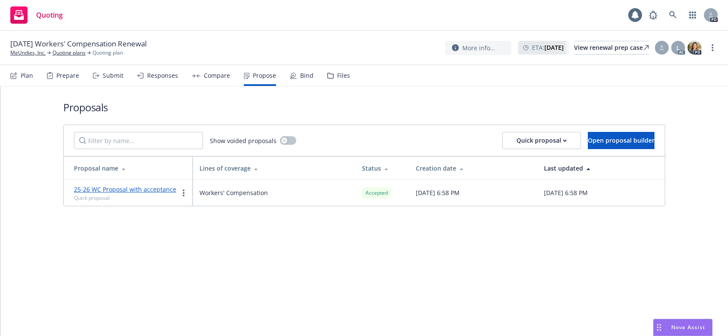
click at [273, 230] on div "Proposals Show voided proposals Quick proposal Open proposal builder Proposal n…" at bounding box center [363, 211] width 727 height 250
drag, startPoint x: 262, startPoint y: 72, endPoint x: 295, endPoint y: 71, distance: 33.5
click at [263, 72] on div "Propose" at bounding box center [264, 75] width 23 height 7
click at [301, 73] on div "Bind" at bounding box center [306, 75] width 13 height 7
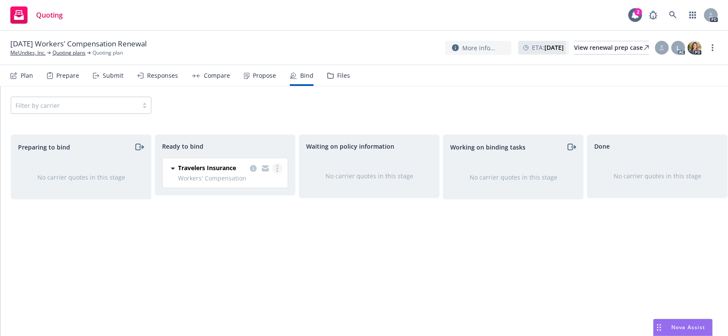
click at [278, 169] on circle "more" at bounding box center [277, 169] width 2 height 2
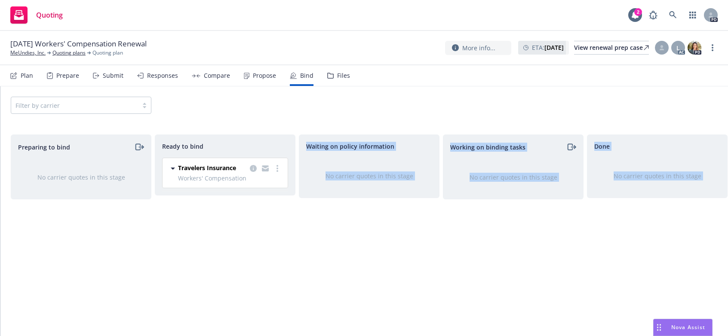
drag, startPoint x: 274, startPoint y: 220, endPoint x: 267, endPoint y: 235, distance: 16.8
click at [270, 233] on body "Quoting 2 PD [DATE] Workers' Compensation Renewal MeUndies, Inc. Quoting plans …" at bounding box center [364, 168] width 728 height 336
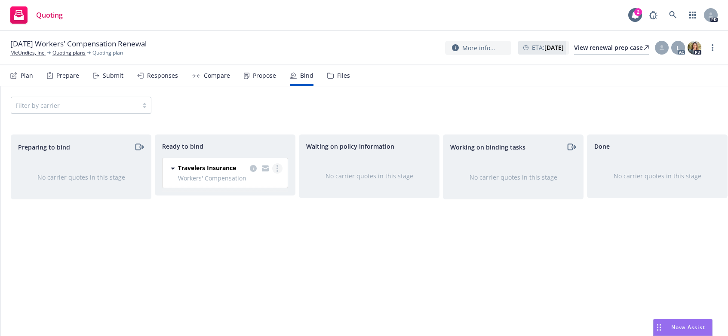
click at [278, 172] on link "more" at bounding box center [277, 168] width 10 height 10
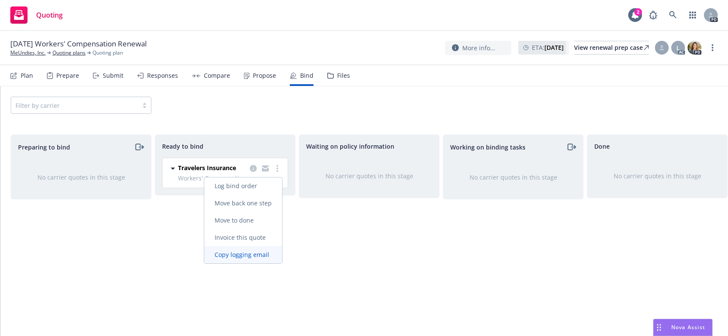
click at [252, 254] on span "Copy logging email" at bounding box center [241, 255] width 75 height 8
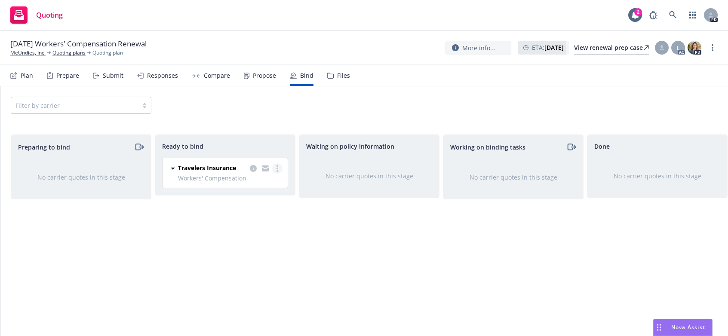
click at [280, 169] on link "more" at bounding box center [277, 168] width 10 height 10
click at [229, 220] on span "Move to done" at bounding box center [234, 220] width 60 height 8
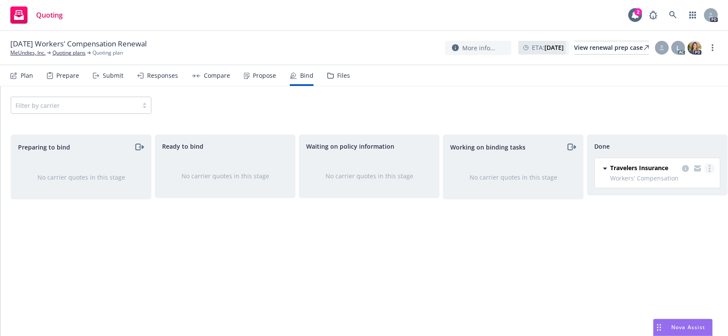
click at [712, 167] on link "more" at bounding box center [709, 168] width 10 height 10
click at [502, 234] on div "Working on binding tasks No carrier quotes in this stage" at bounding box center [513, 227] width 141 height 184
click at [574, 49] on div "View renewal prep case" at bounding box center [611, 47] width 75 height 13
